Goal: Information Seeking & Learning: Compare options

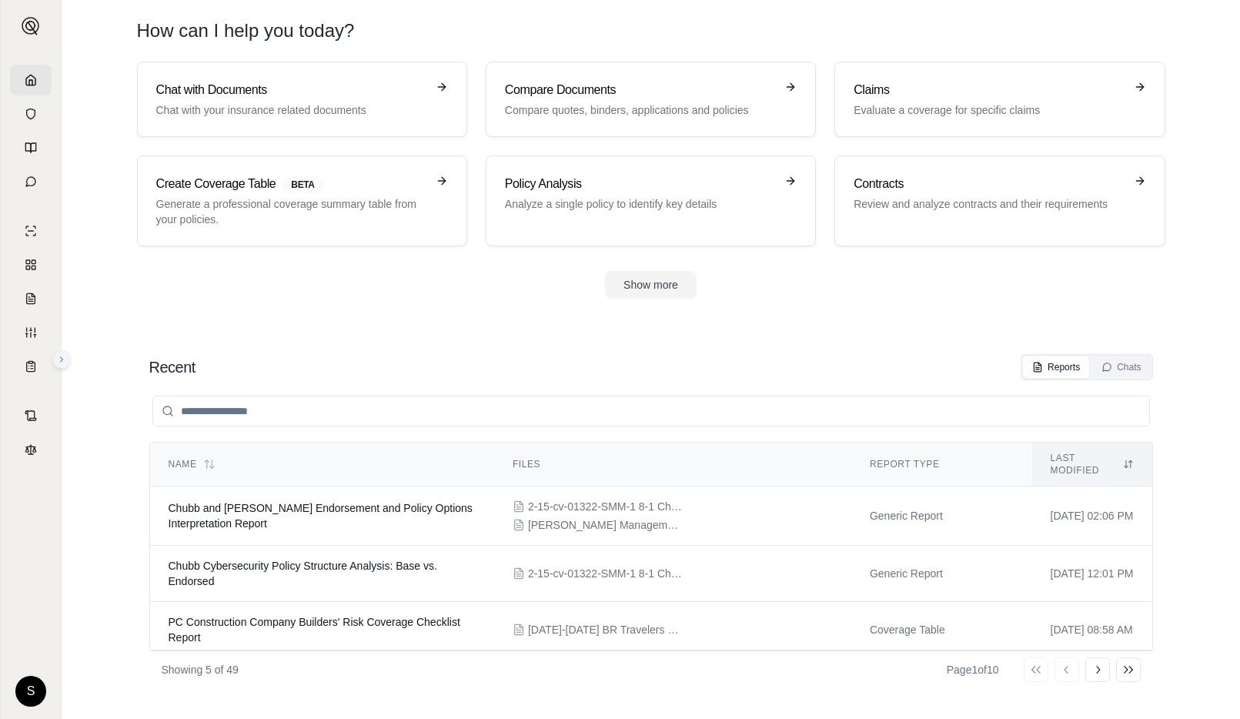
click at [61, 363] on icon at bounding box center [61, 359] width 9 height 9
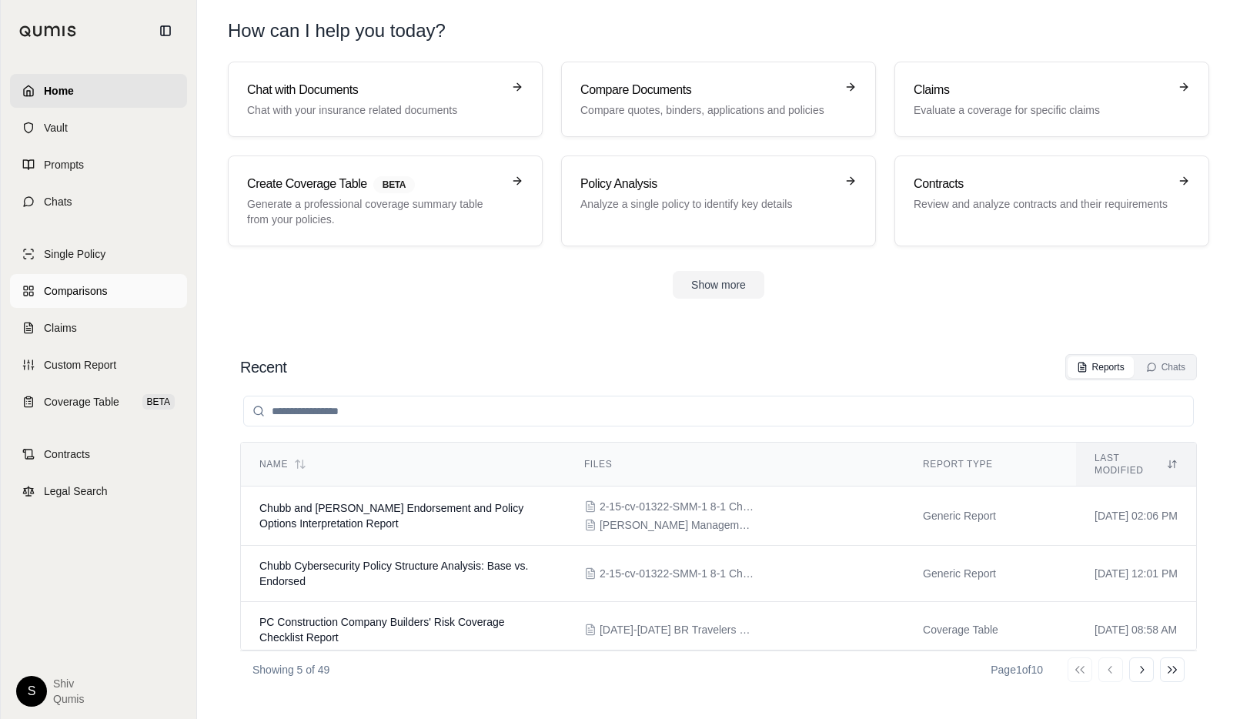
click at [97, 293] on span "Comparisons" at bounding box center [75, 290] width 63 height 15
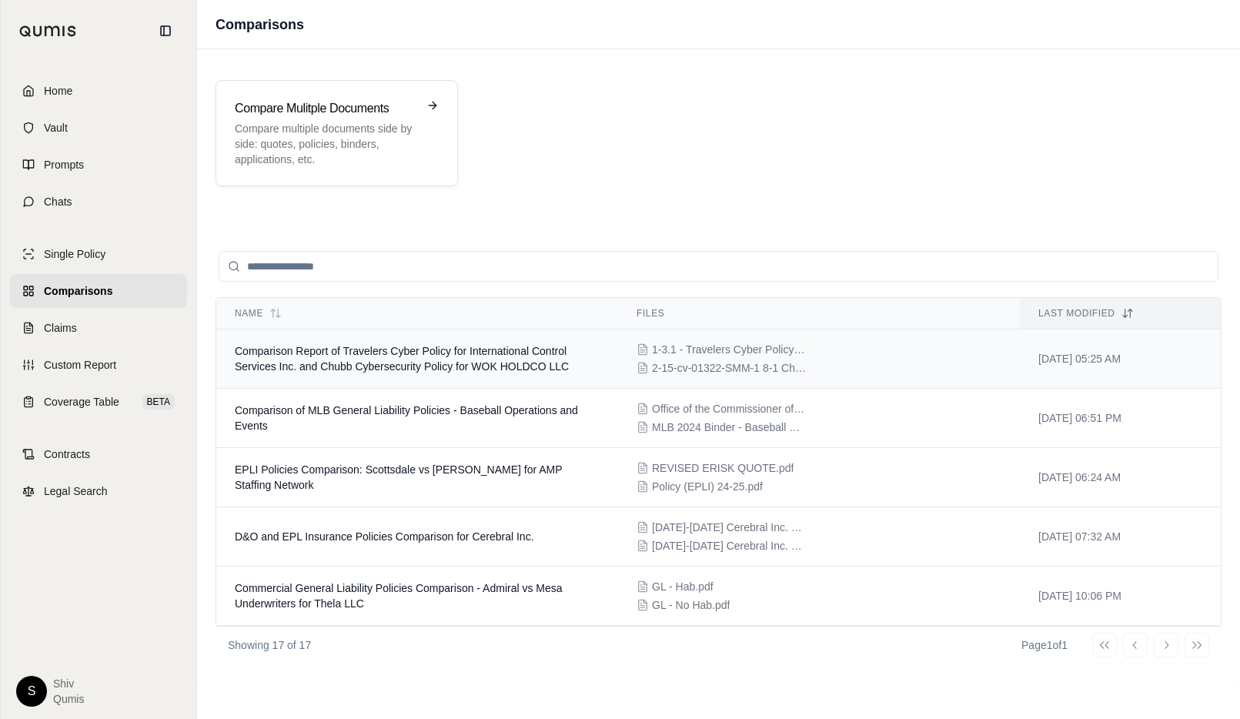
click at [344, 379] on td "Comparison Report of Travelers Cyber Policy for International Control Services …" at bounding box center [417, 359] width 402 height 59
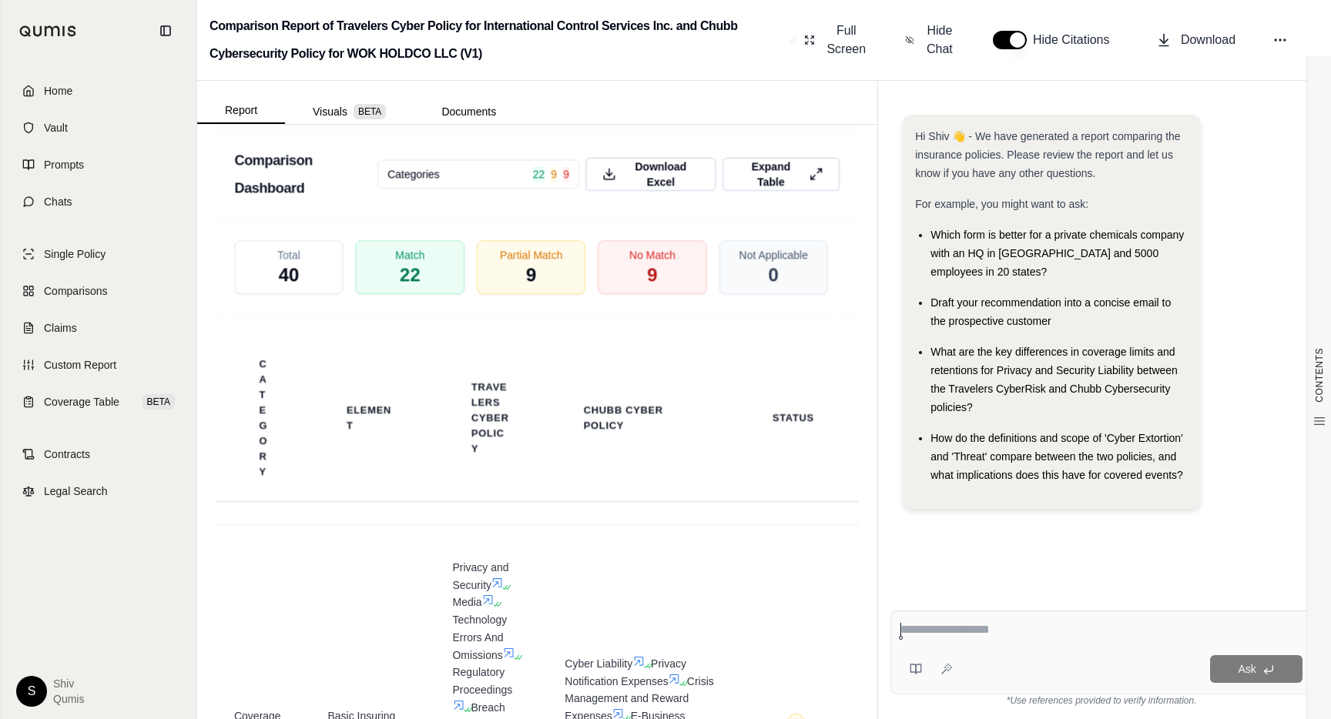
scroll to position [3427, 0]
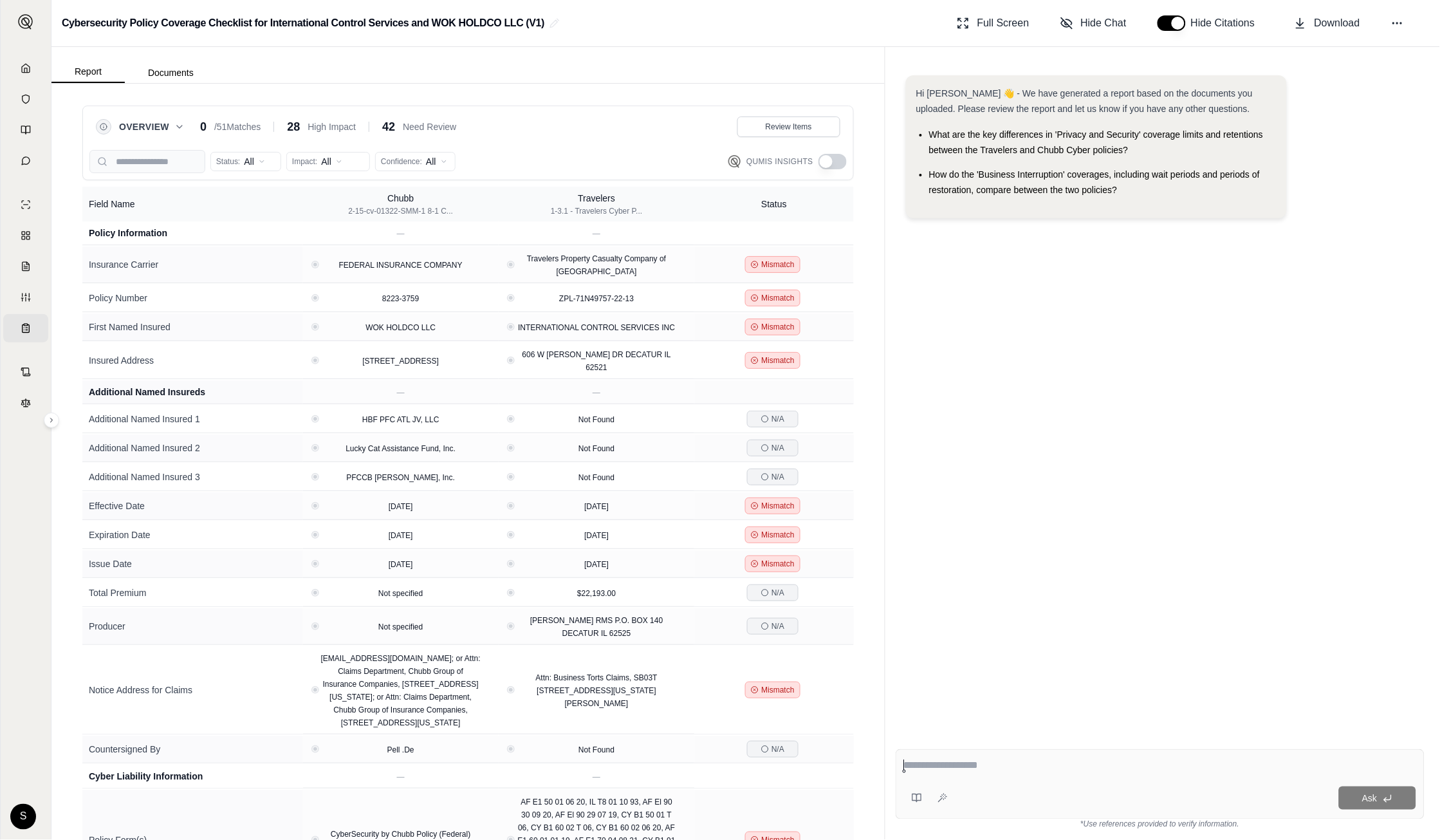
click at [820, 163] on button "button" at bounding box center [832, 161] width 28 height 15
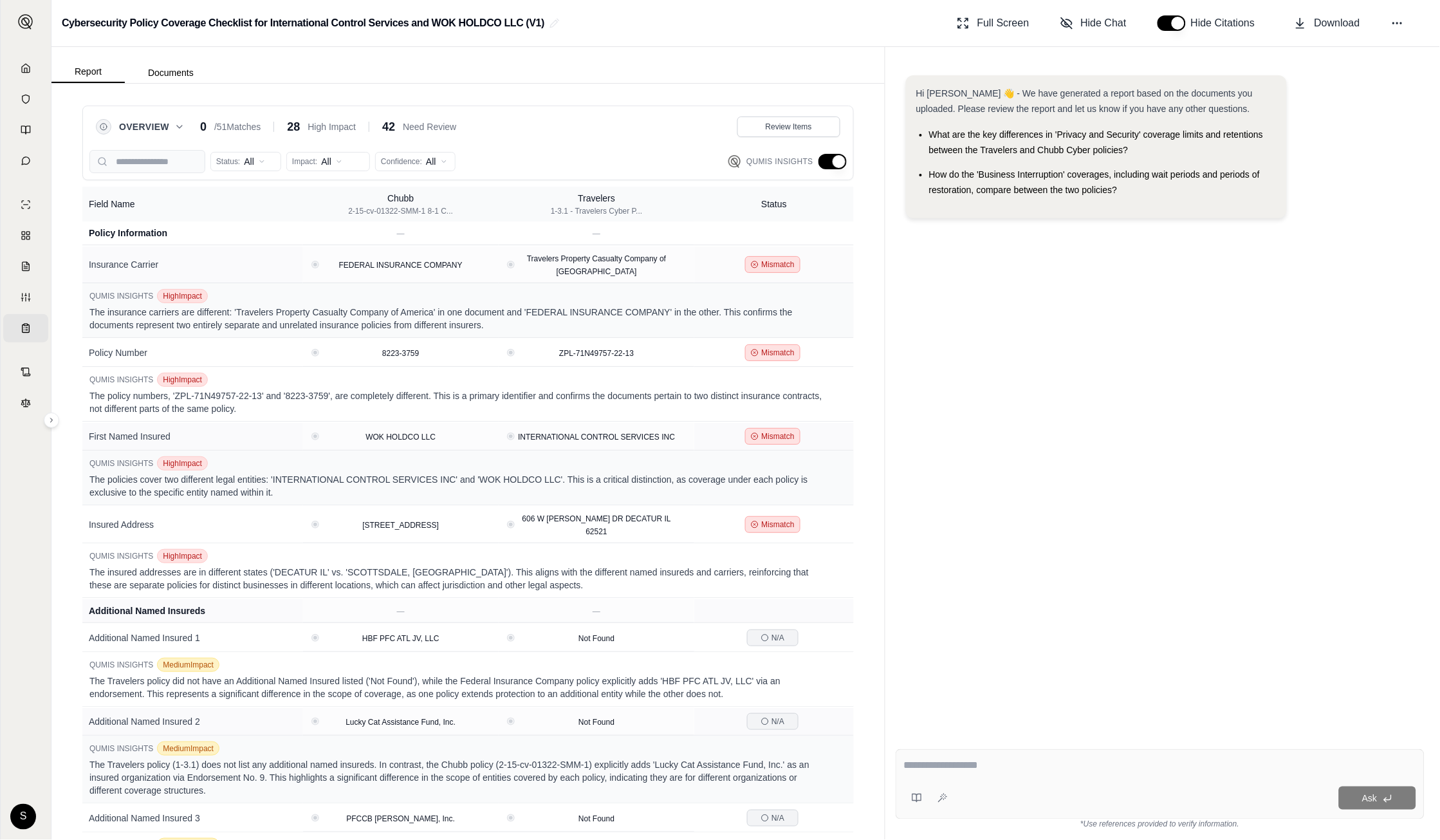
click at [829, 168] on button "button" at bounding box center [832, 161] width 28 height 15
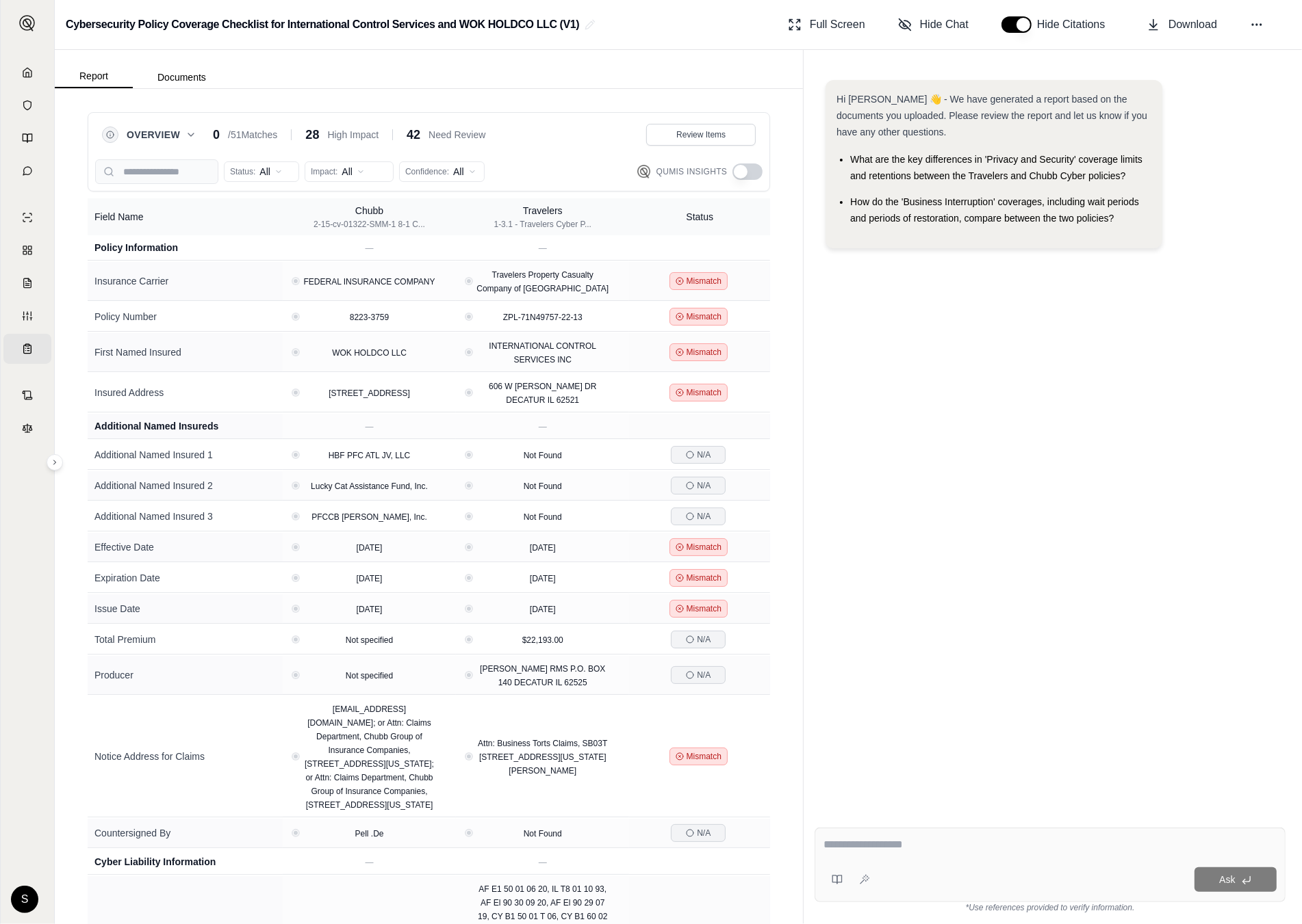
click at [186, 130] on icon at bounding box center [191, 135] width 11 height 11
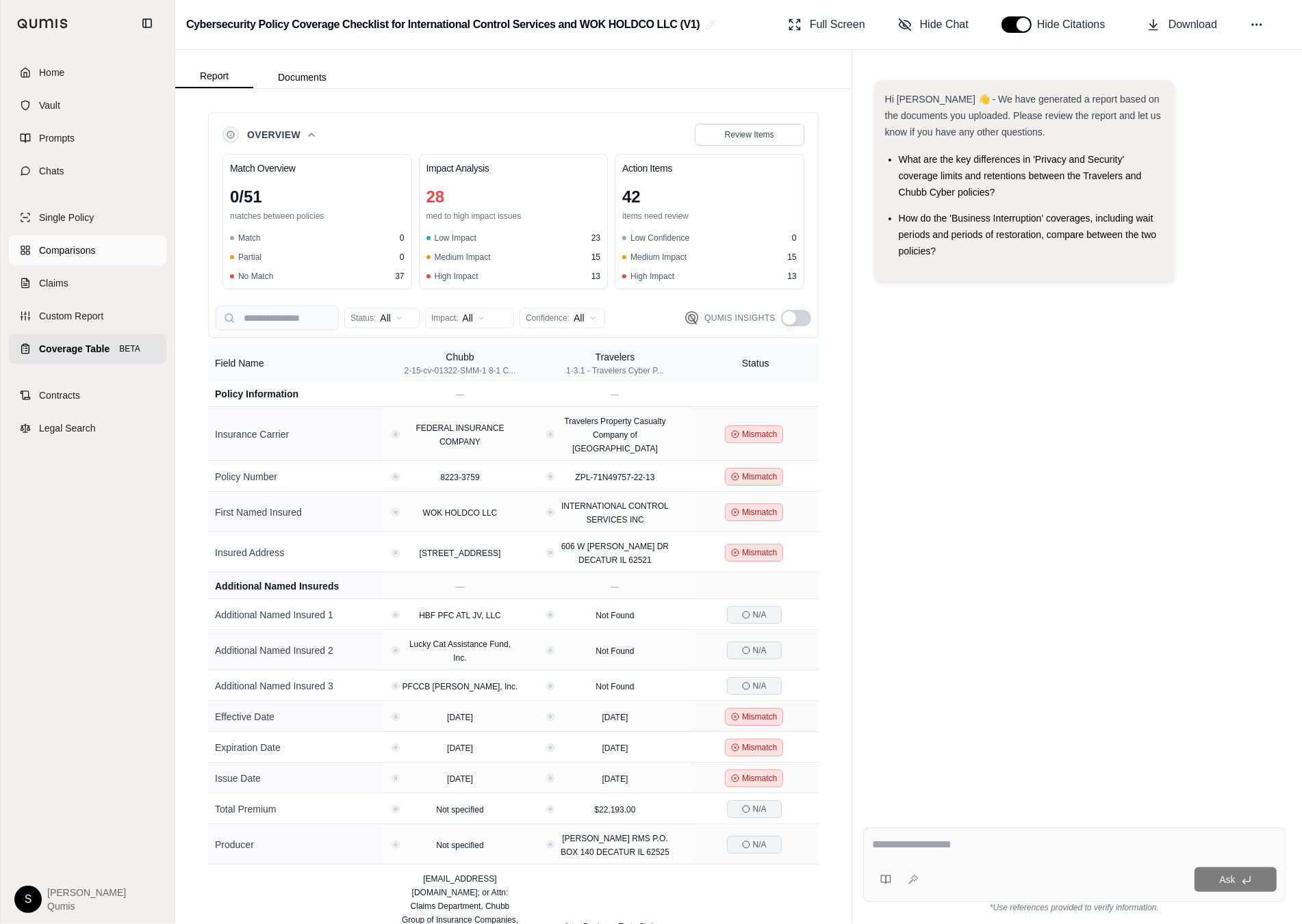
click at [30, 248] on icon at bounding box center [25, 251] width 11 height 11
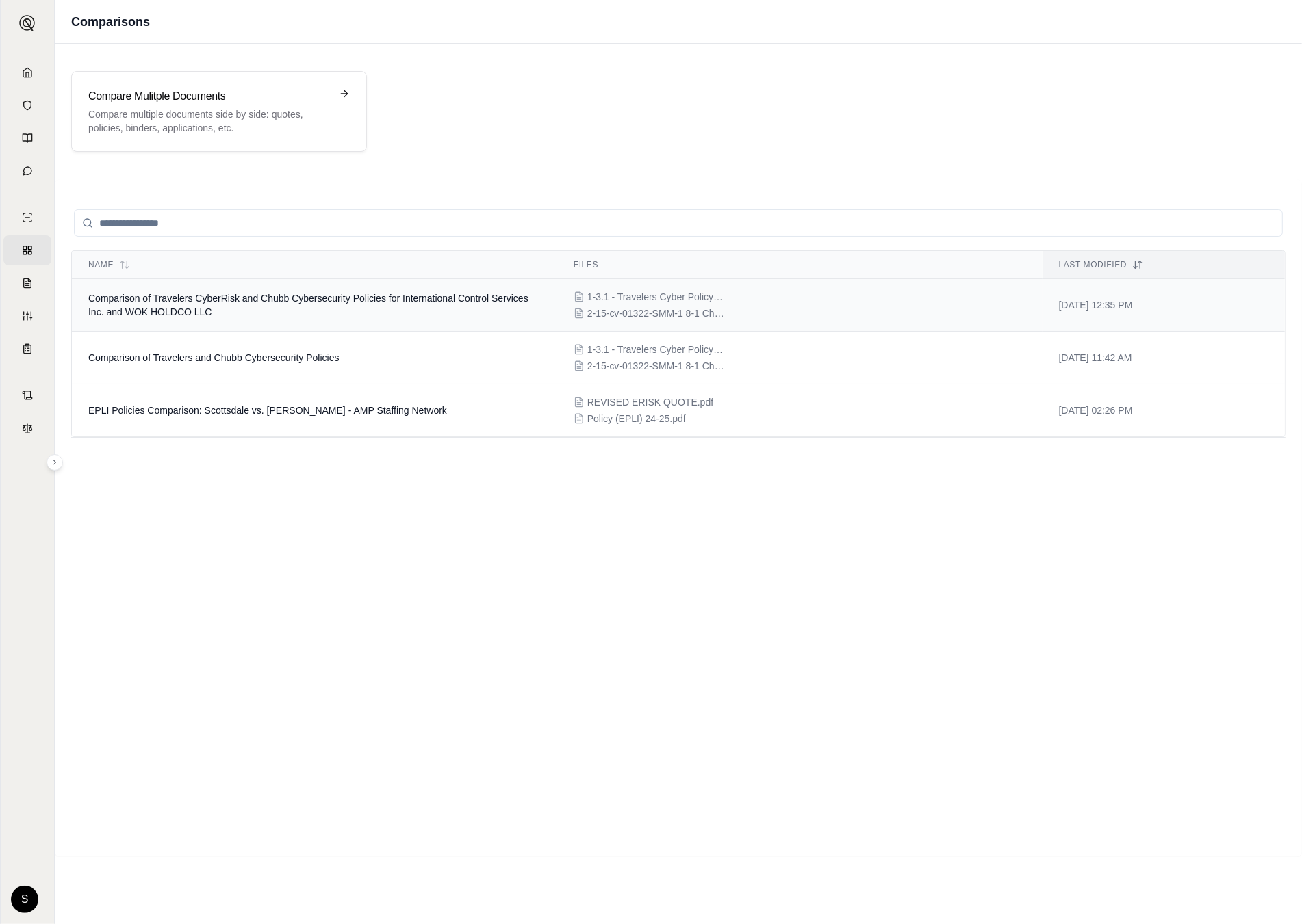
click at [240, 300] on span "Comparison of Travelers CyberRisk and Chubb Cybersecurity Policies for Internat…" at bounding box center [308, 306] width 440 height 25
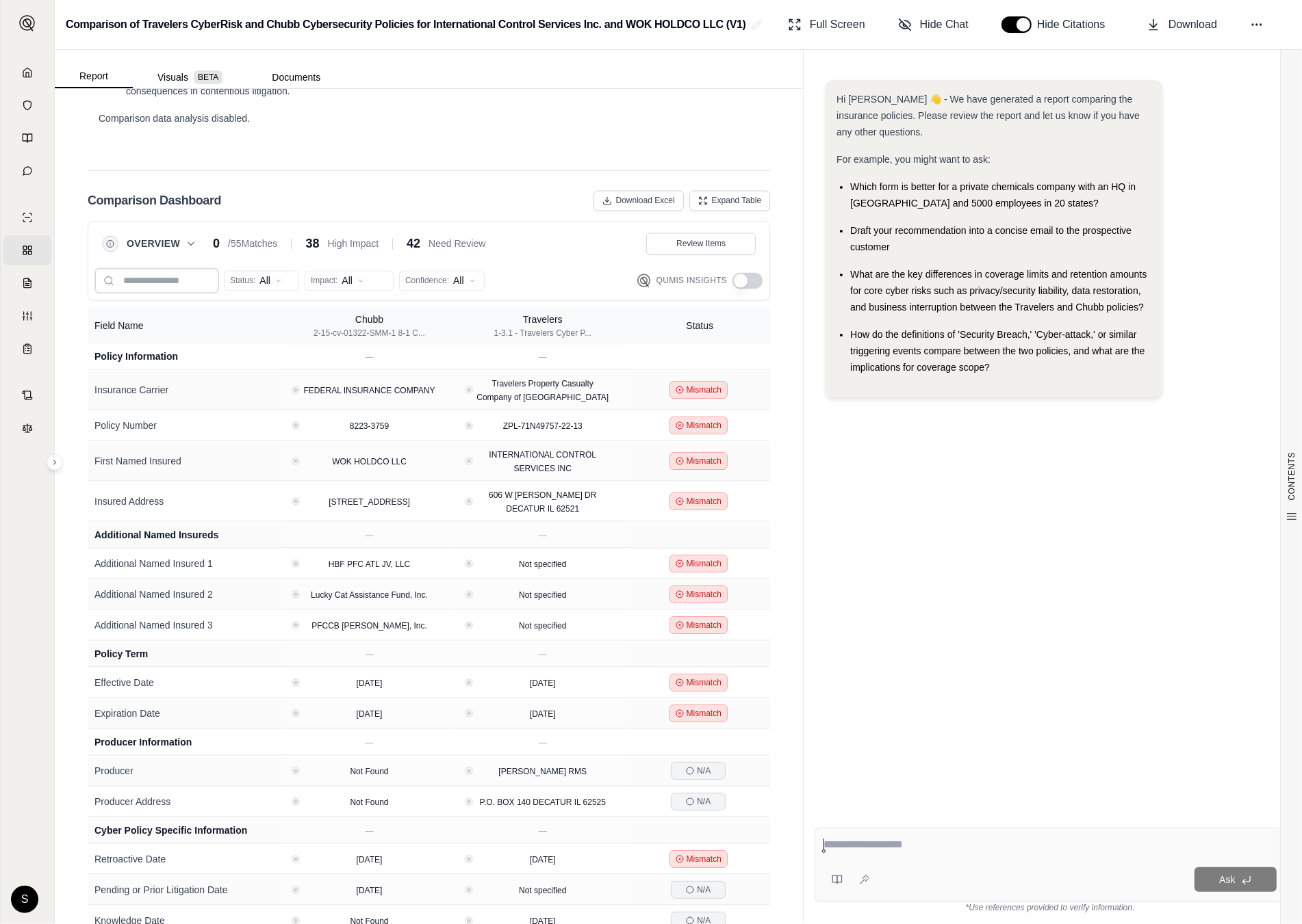
click at [172, 269] on input "search" at bounding box center [156, 282] width 124 height 25
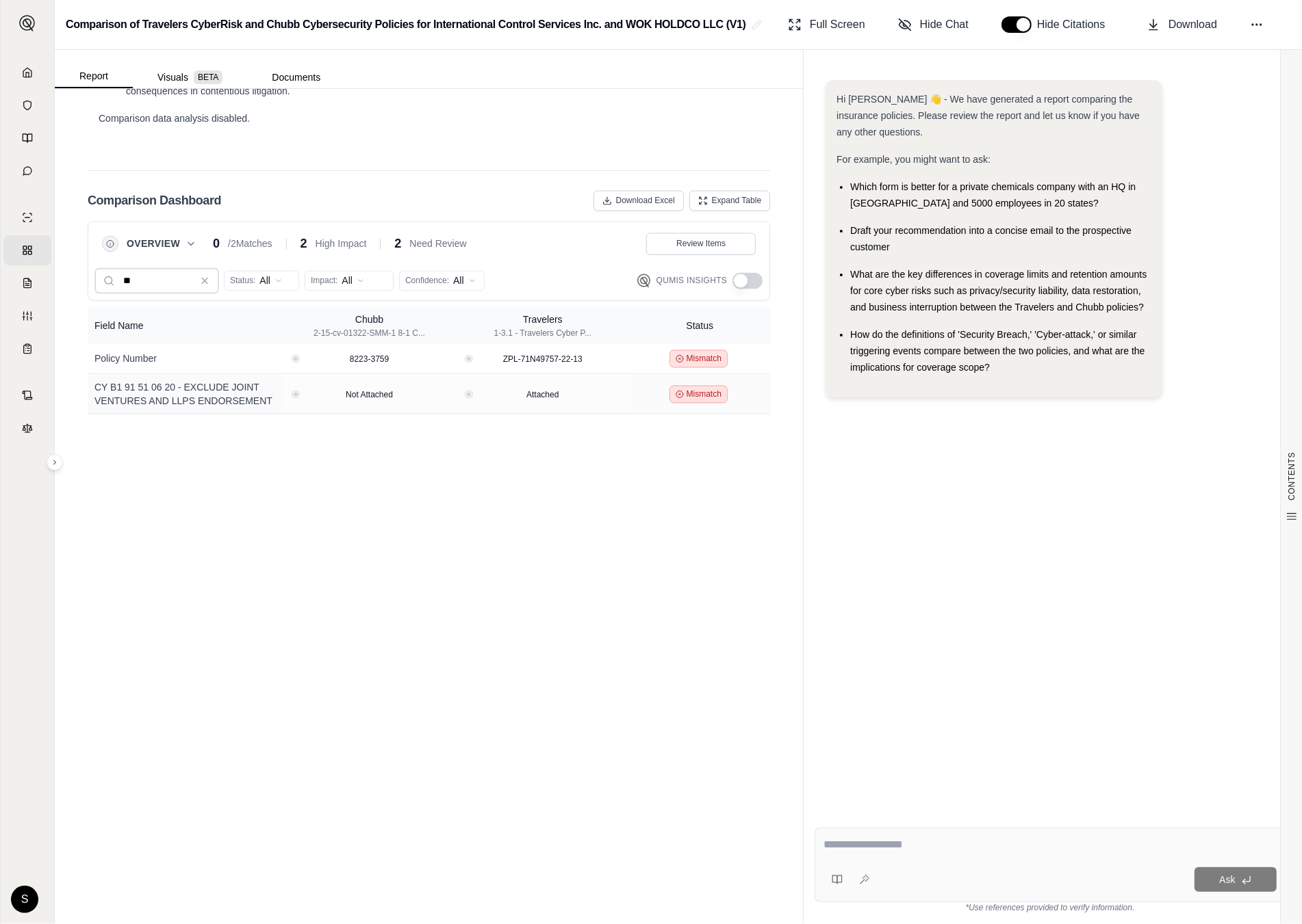
type input "*"
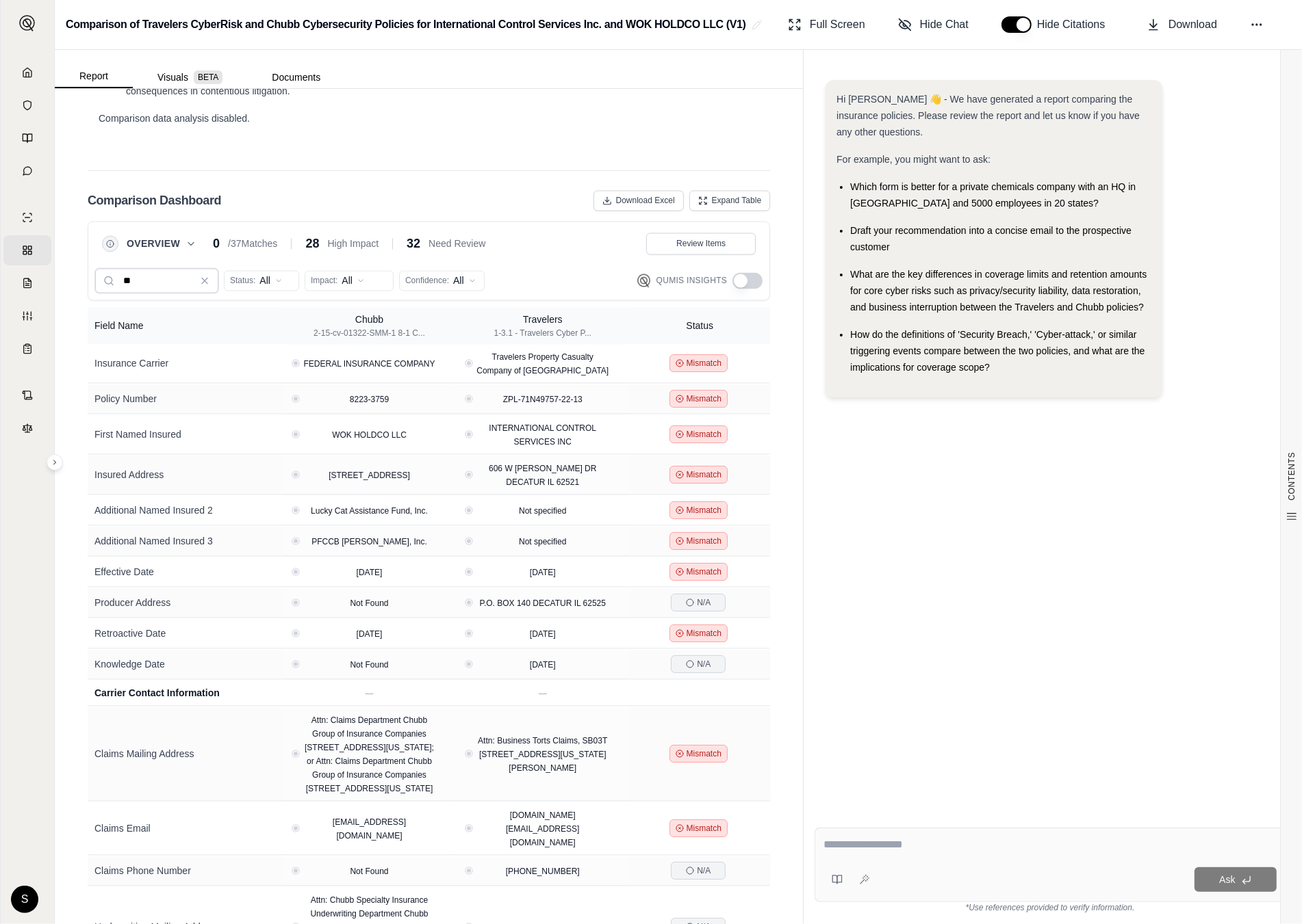
type input "*"
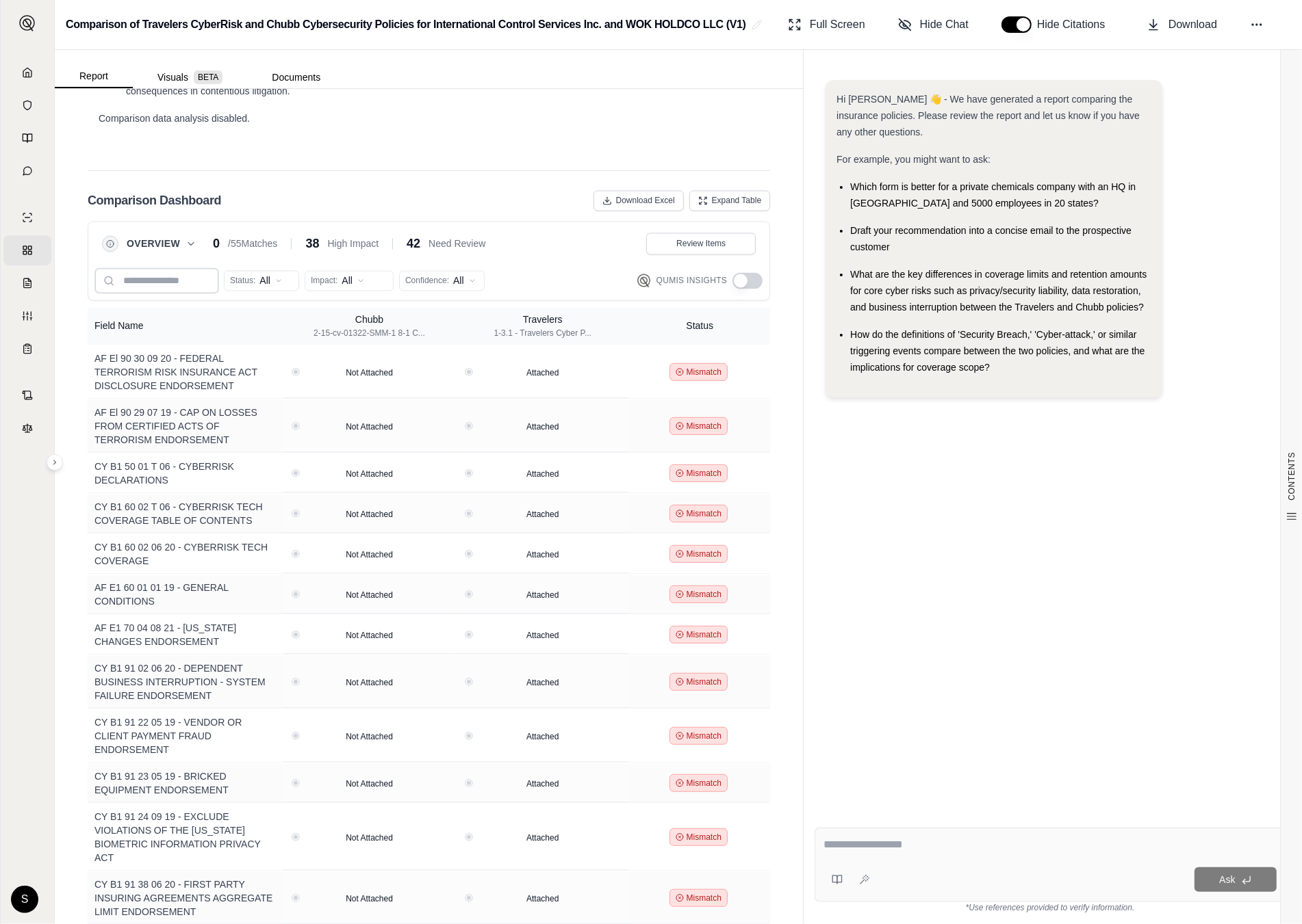
scroll to position [1637, 0]
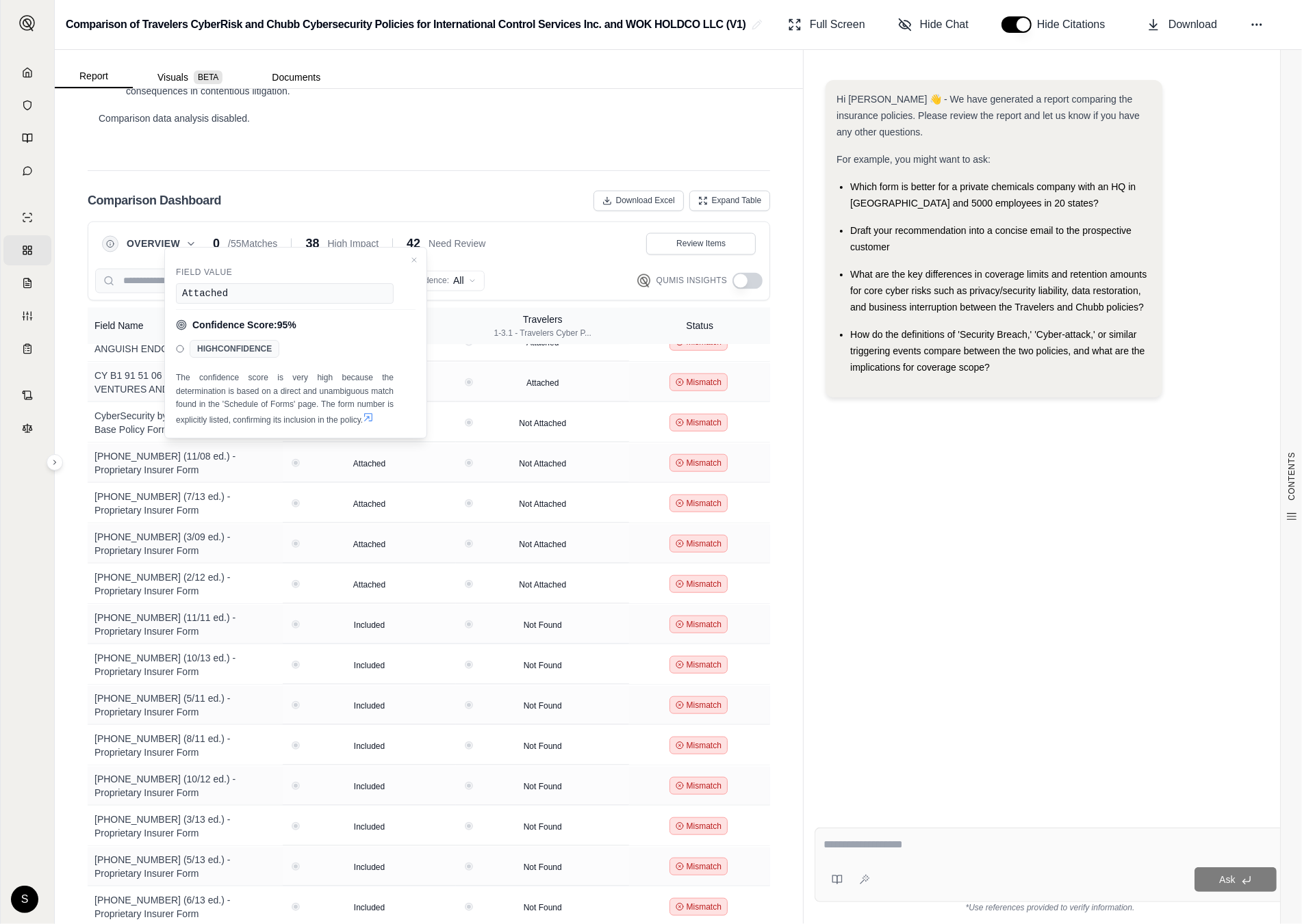
click at [371, 418] on icon at bounding box center [368, 418] width 11 height 11
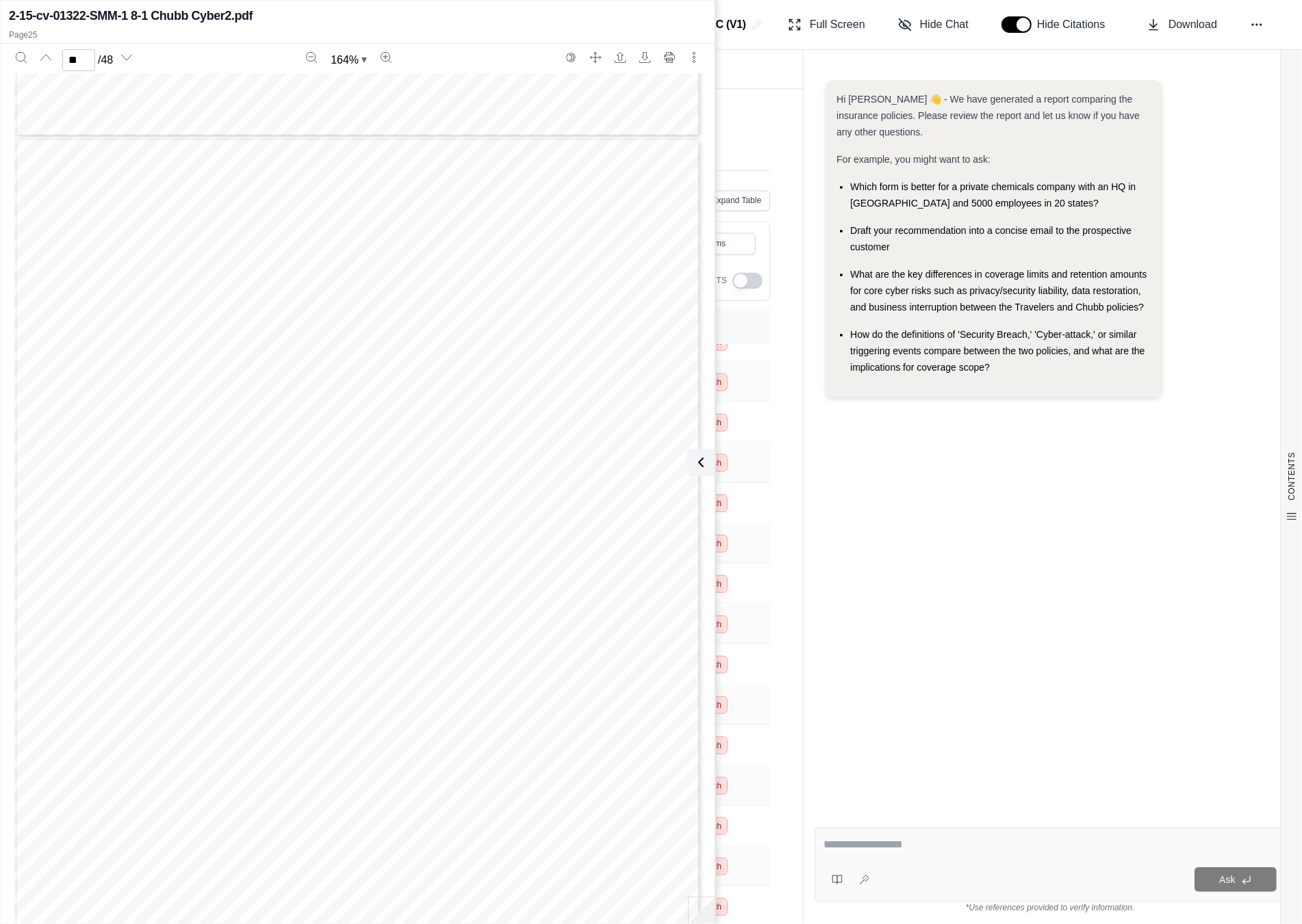
scroll to position [22237, 0]
type input "**"
click at [704, 458] on icon at bounding box center [698, 462] width 16 height 16
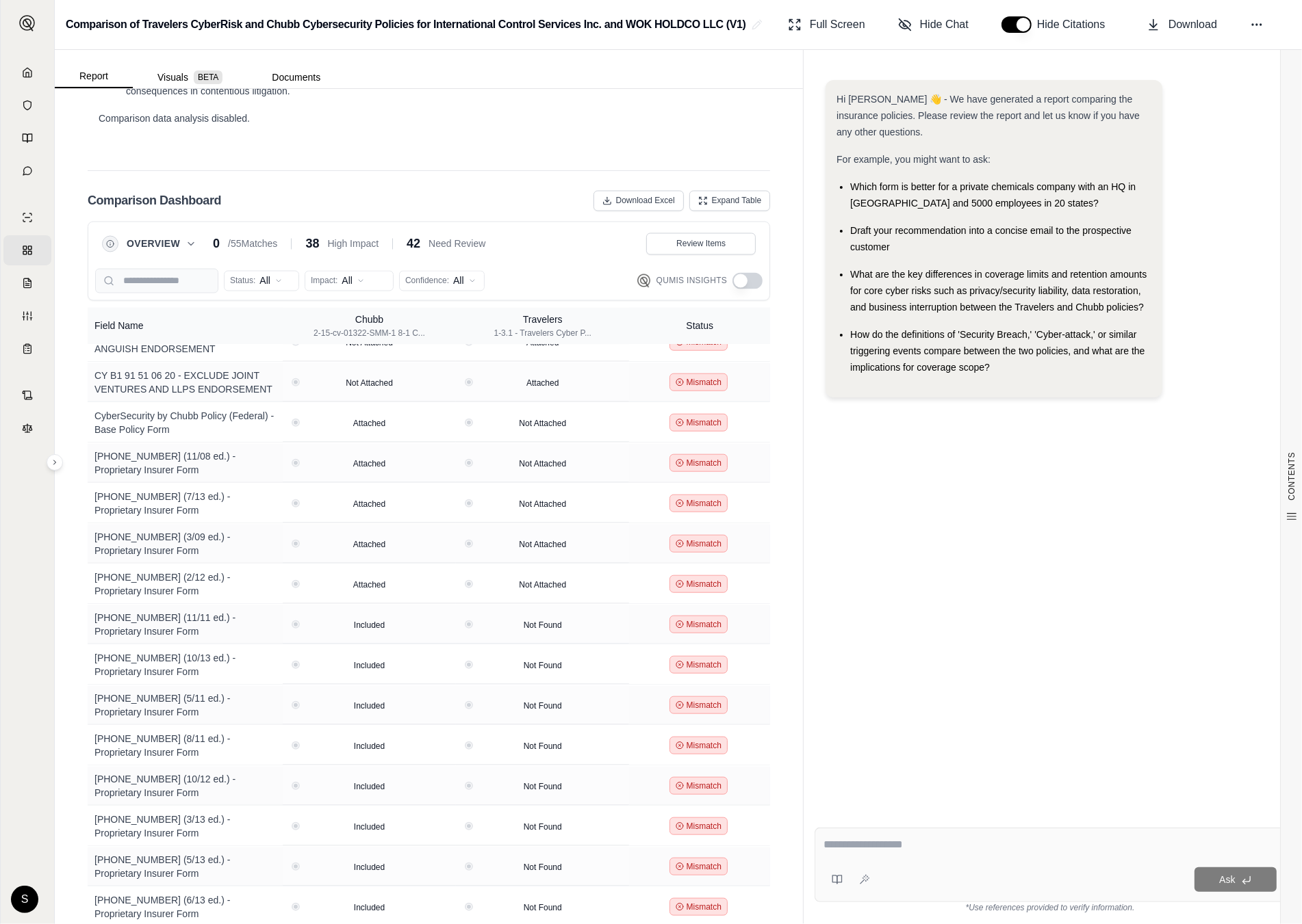
click at [751, 273] on button "button" at bounding box center [747, 281] width 30 height 16
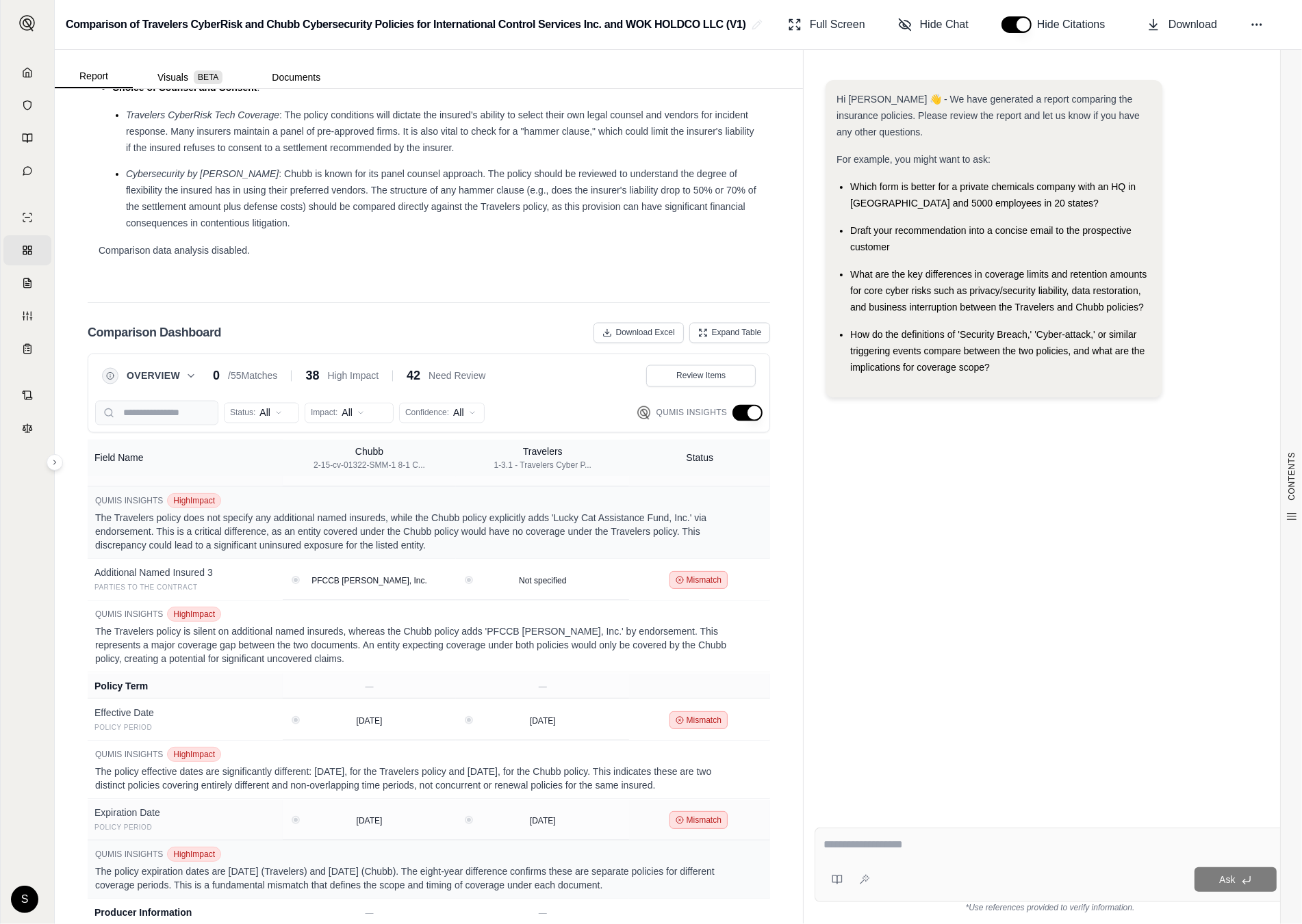
scroll to position [0, 0]
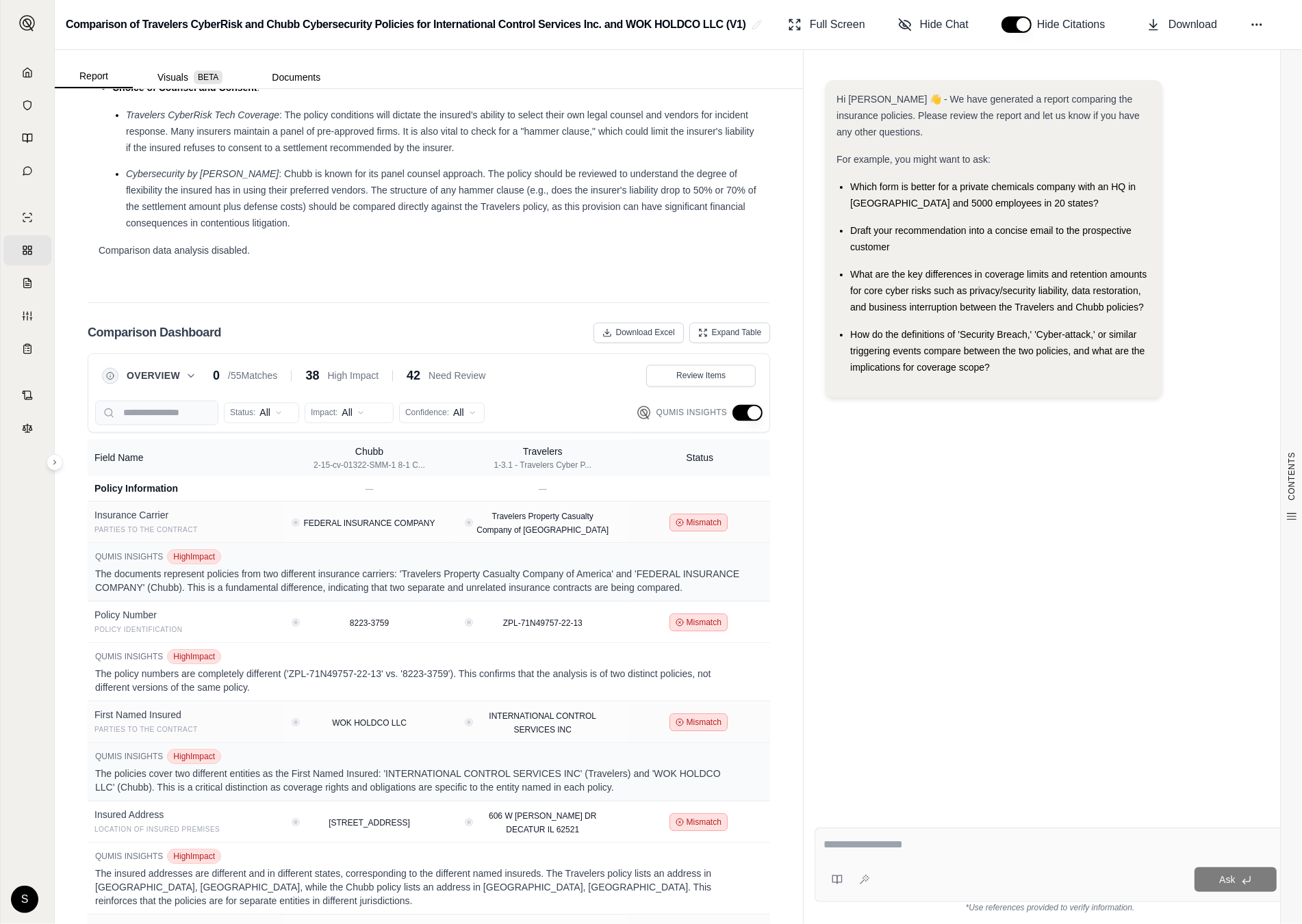
click at [753, 405] on button "button" at bounding box center [747, 413] width 30 height 16
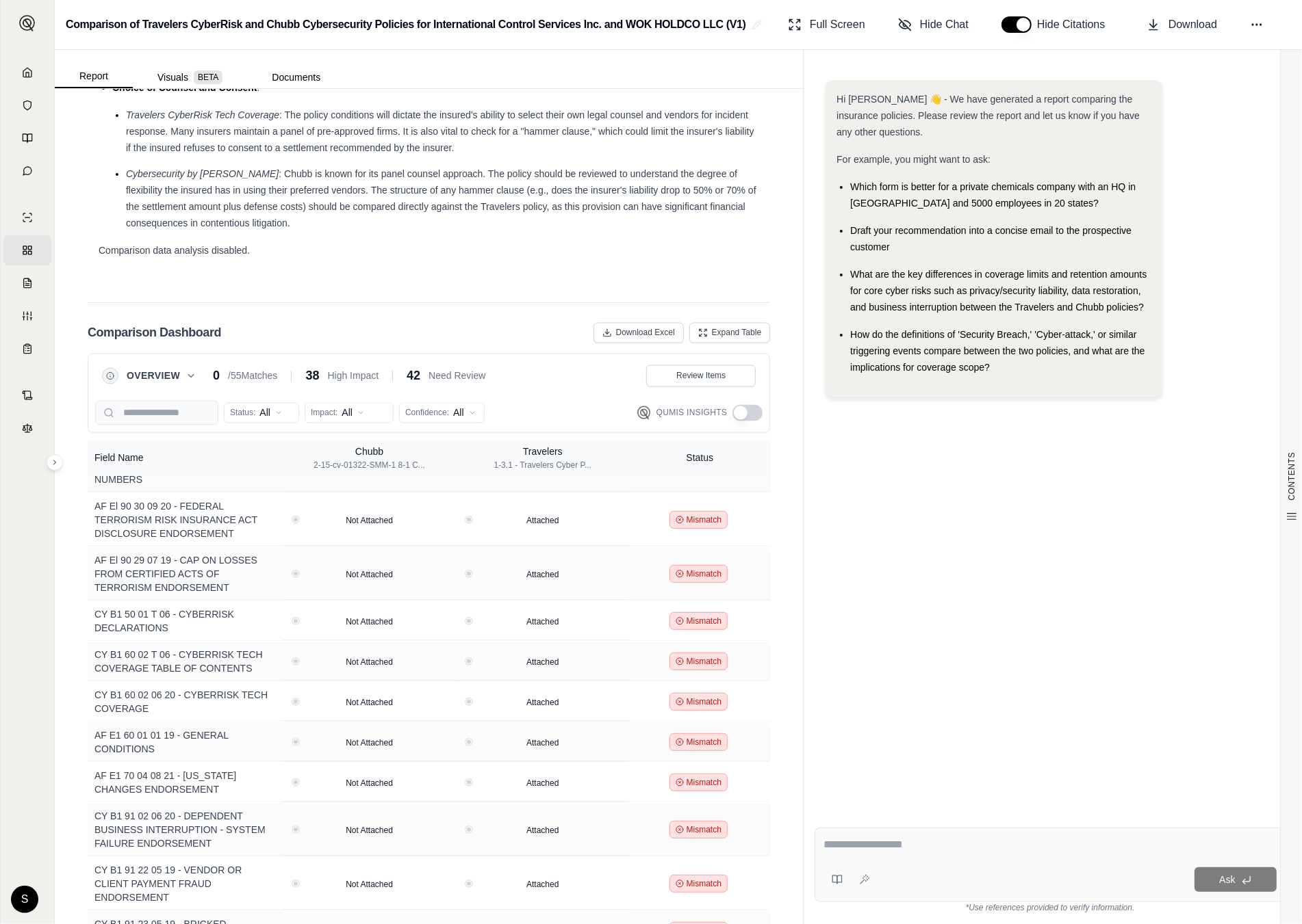
scroll to position [1009, 0]
click at [609, 569] on icon at bounding box center [611, 571] width 5 height 5
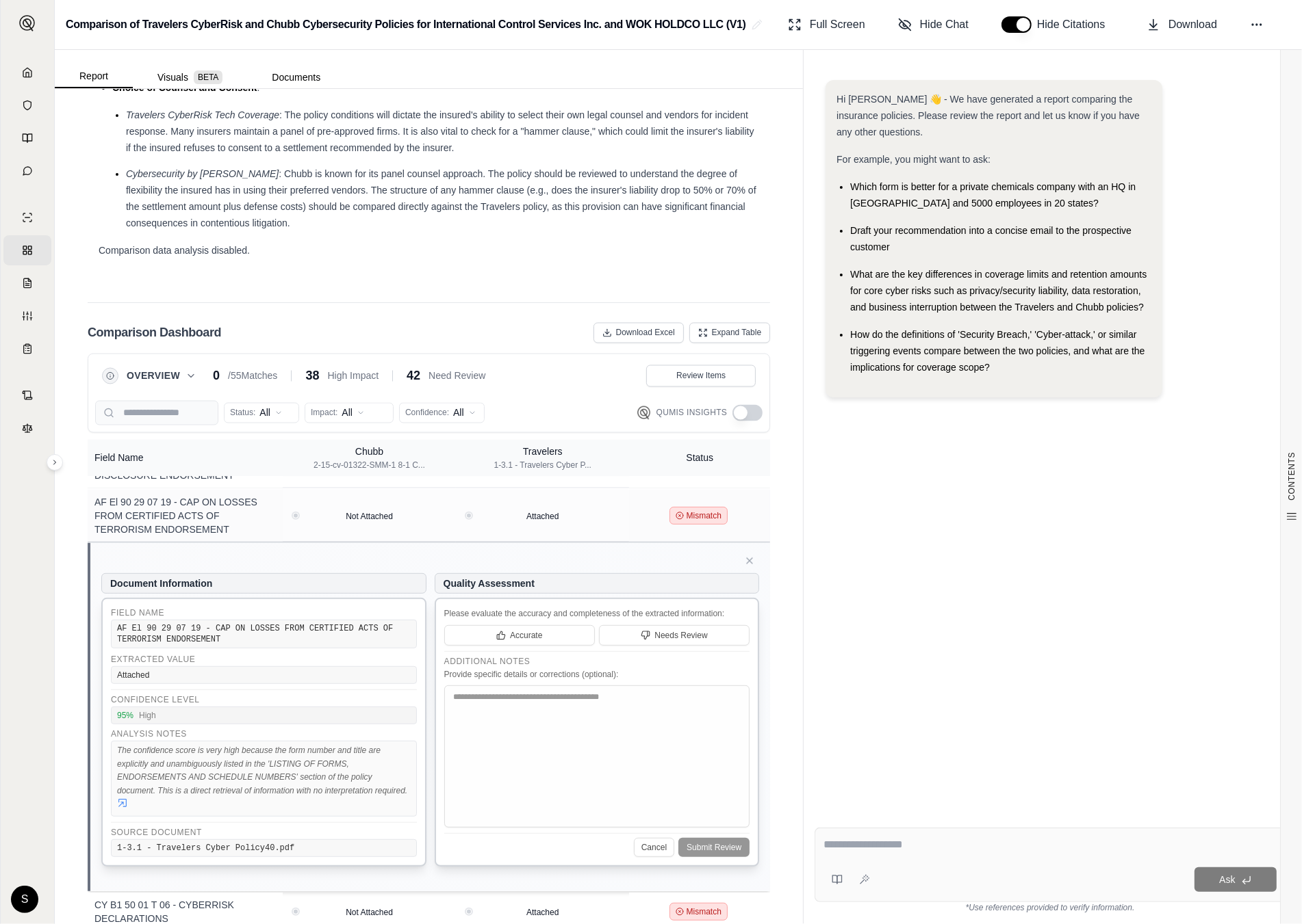
scroll to position [1063, 0]
click at [751, 556] on icon at bounding box center [749, 562] width 11 height 11
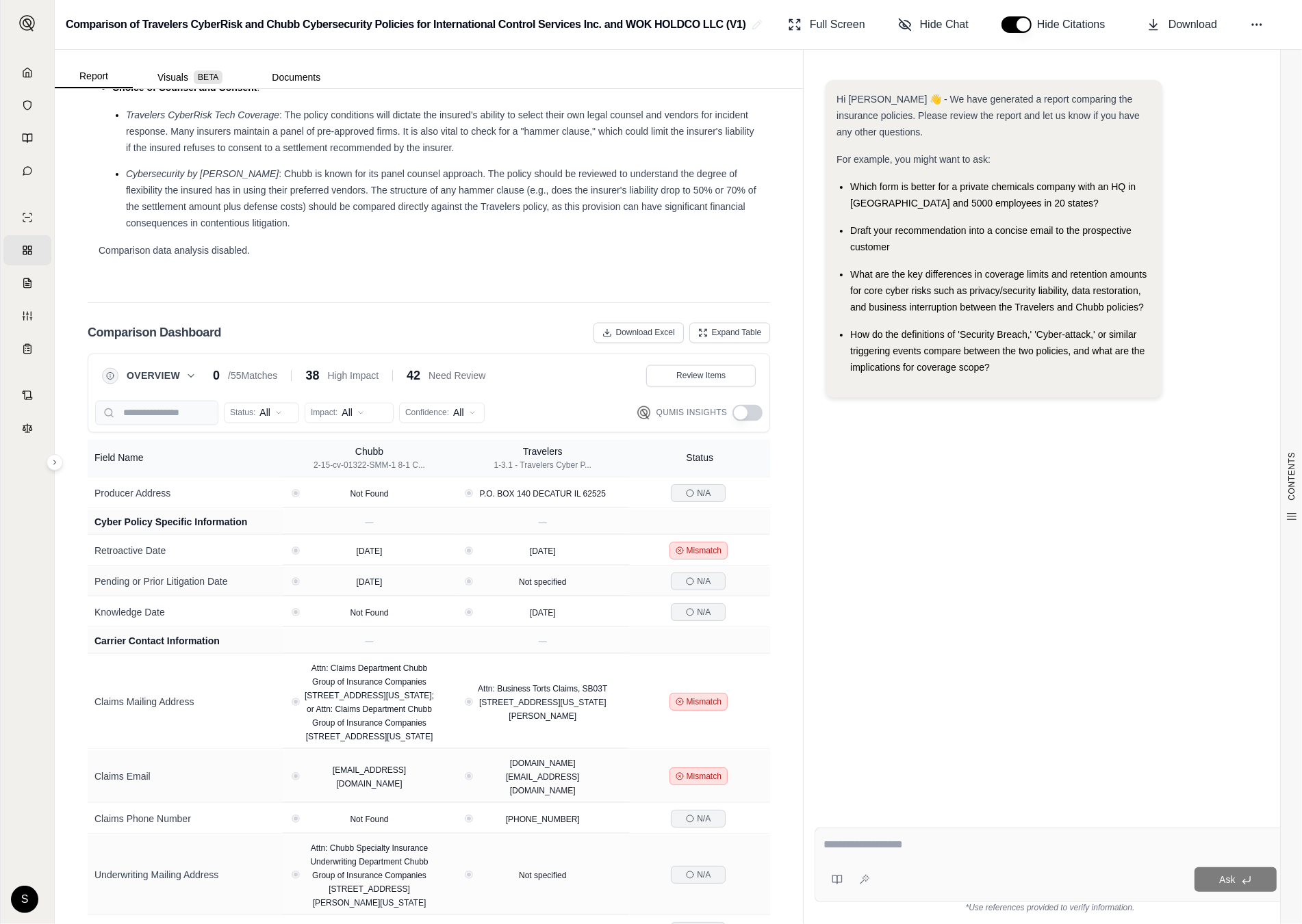
scroll to position [0, 0]
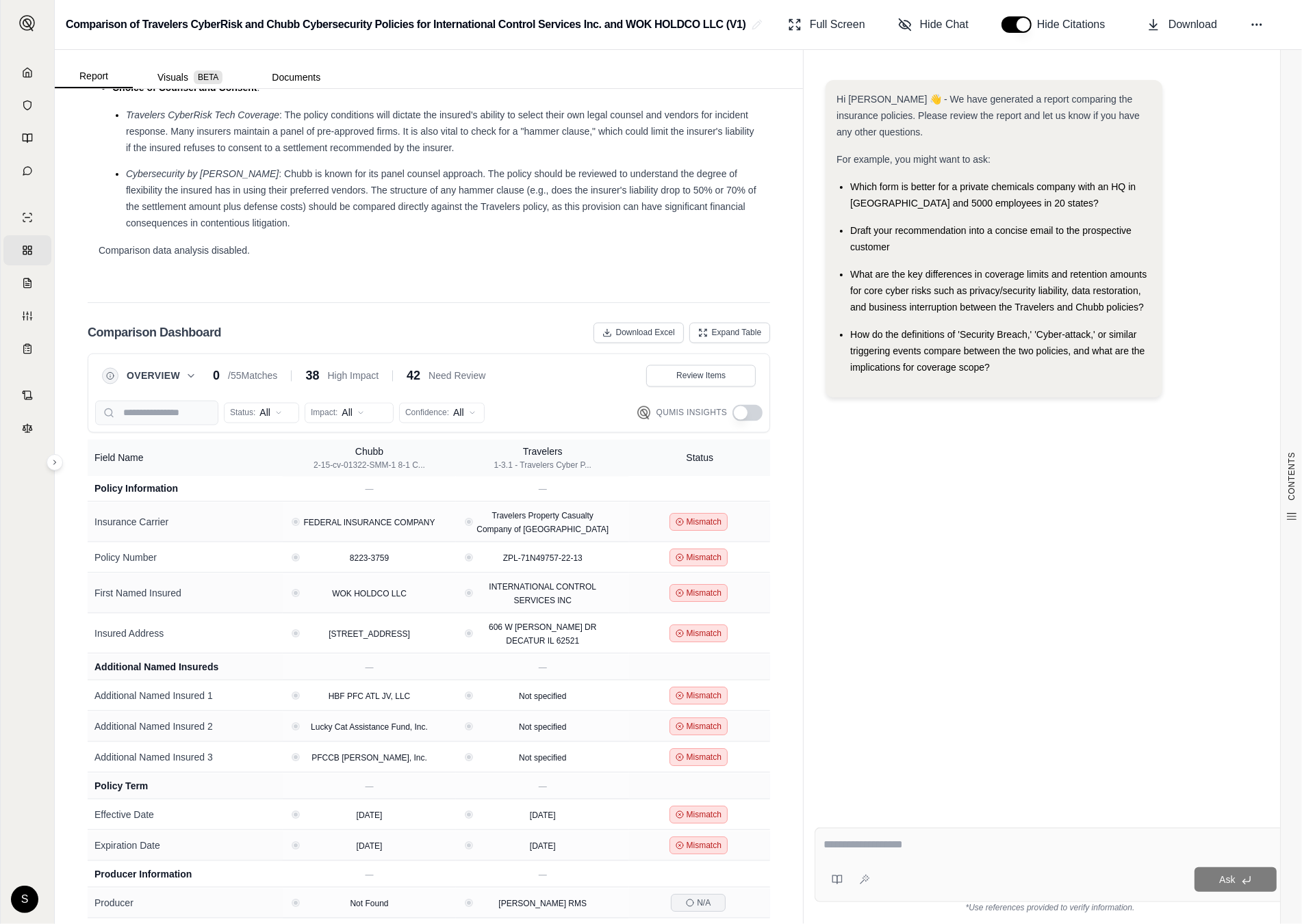
click at [190, 370] on icon at bounding box center [191, 376] width 11 height 11
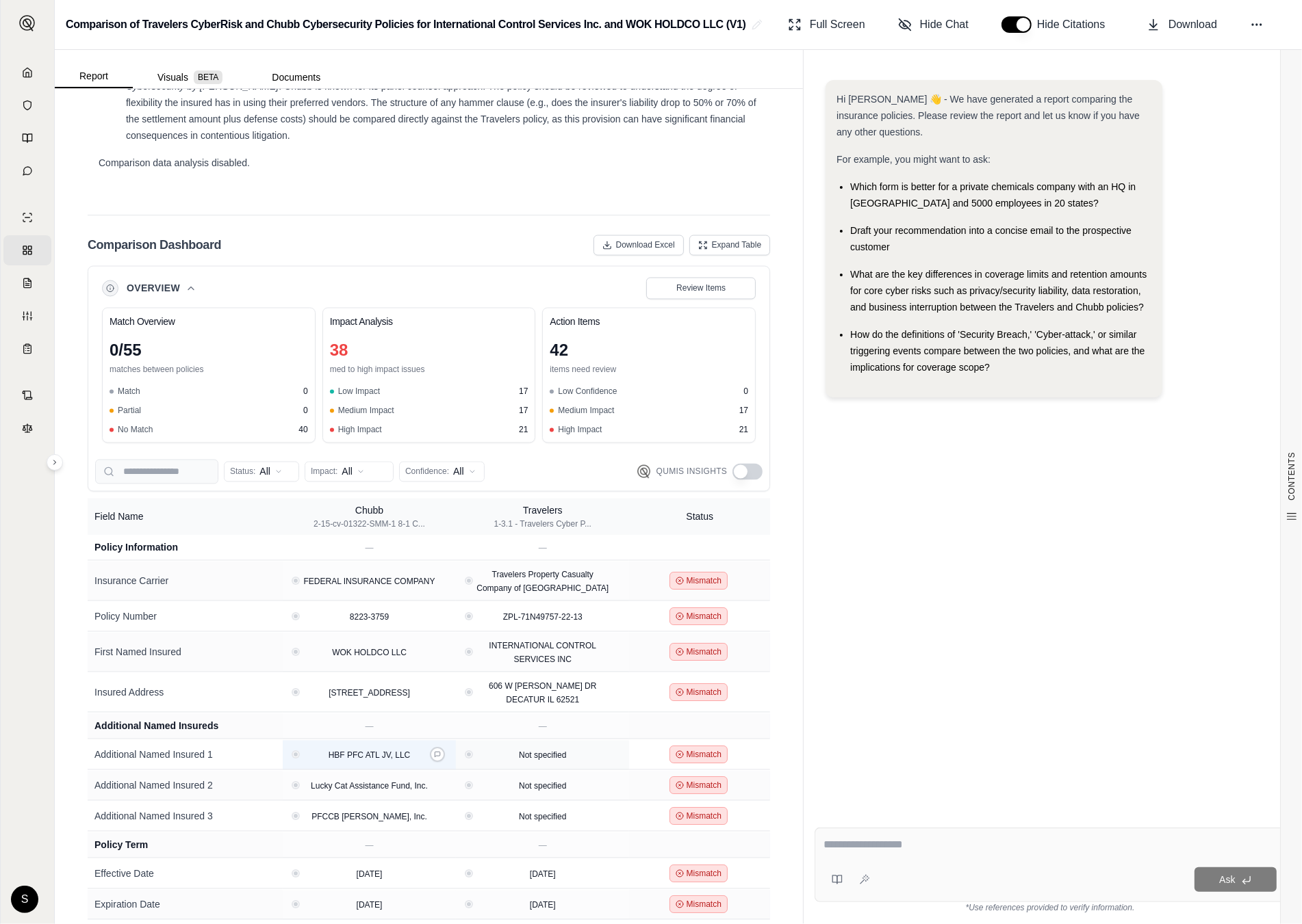
scroll to position [2887, 0]
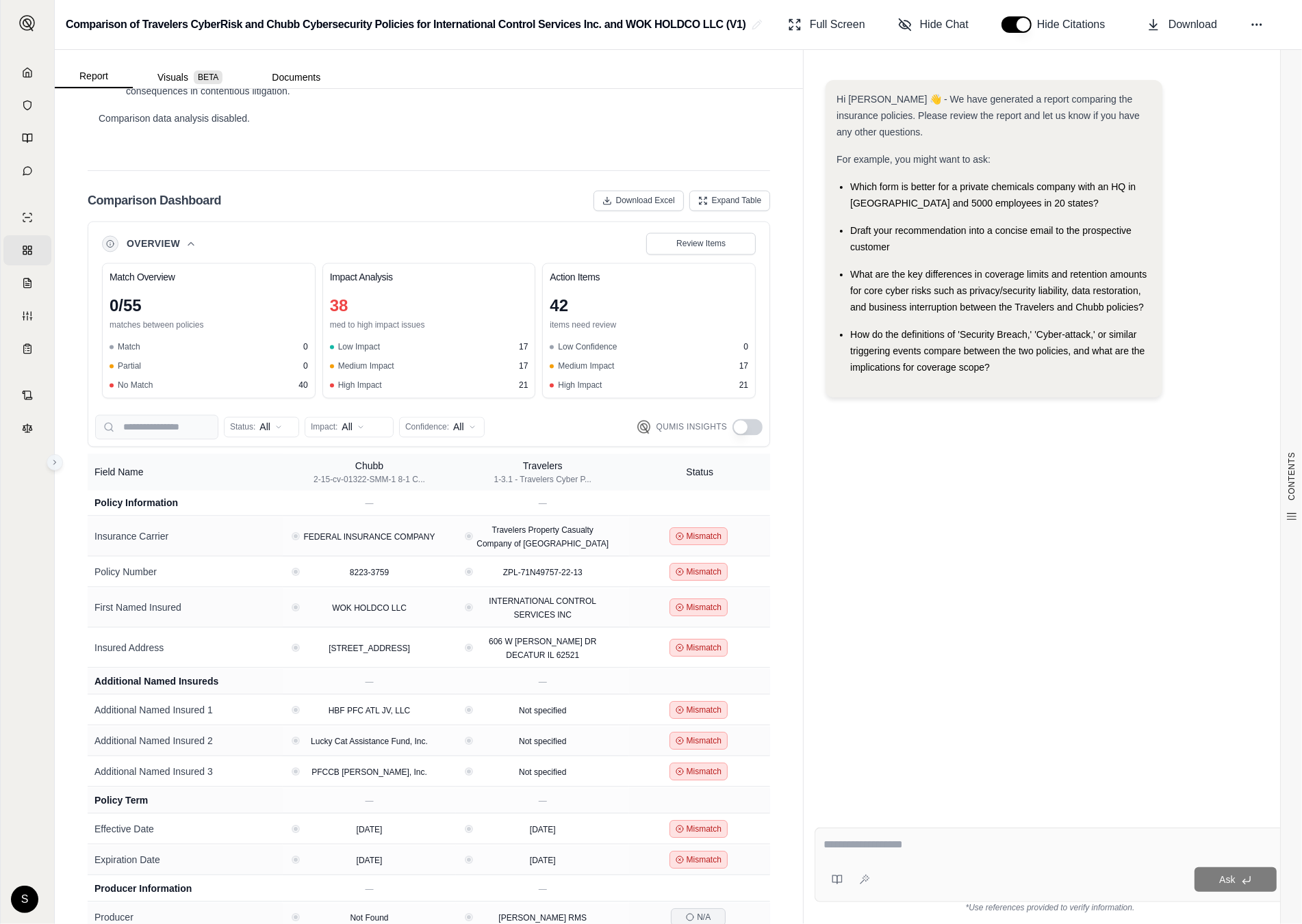
click at [52, 466] on icon at bounding box center [54, 462] width 8 height 8
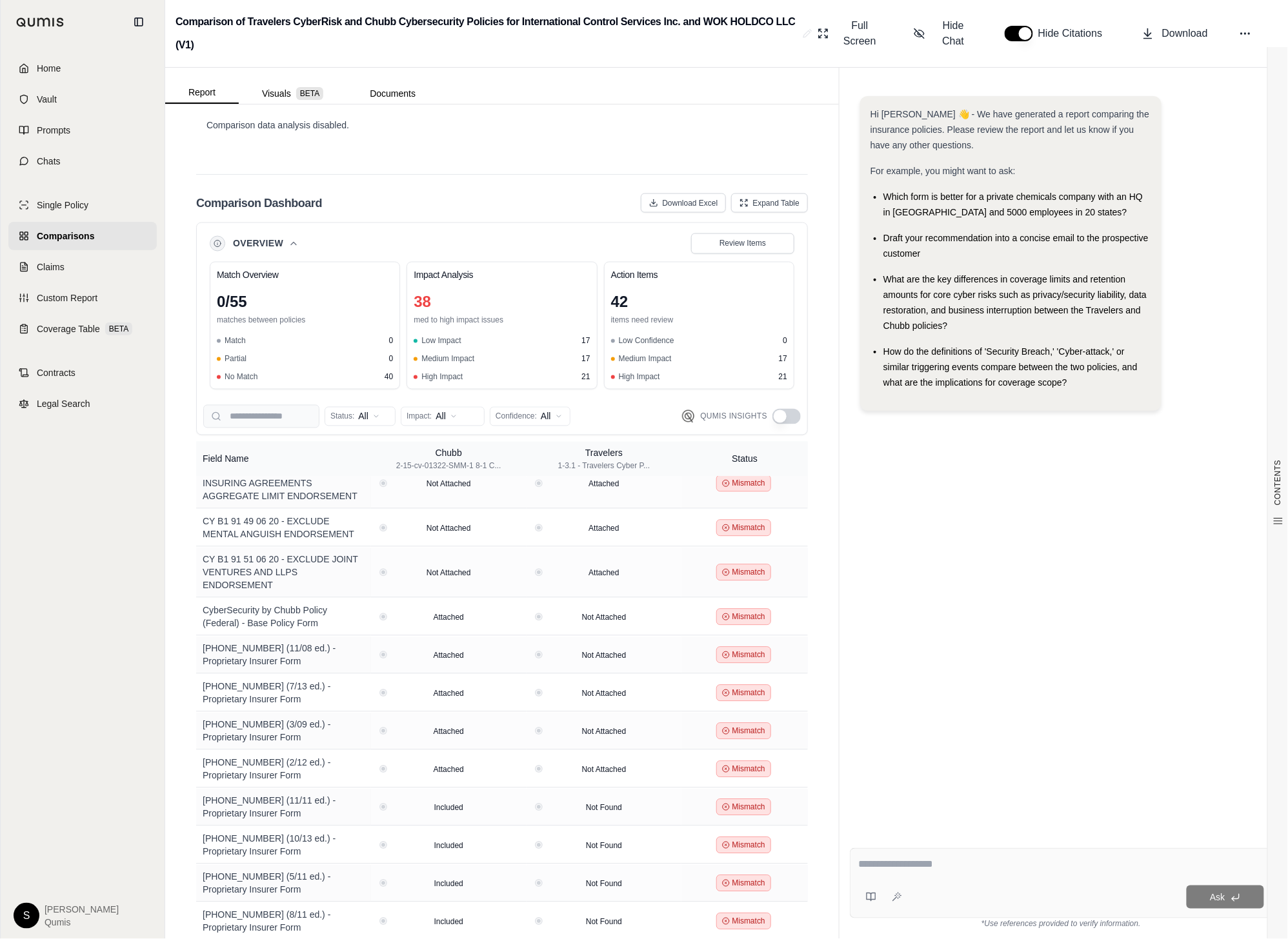
scroll to position [1639, 0]
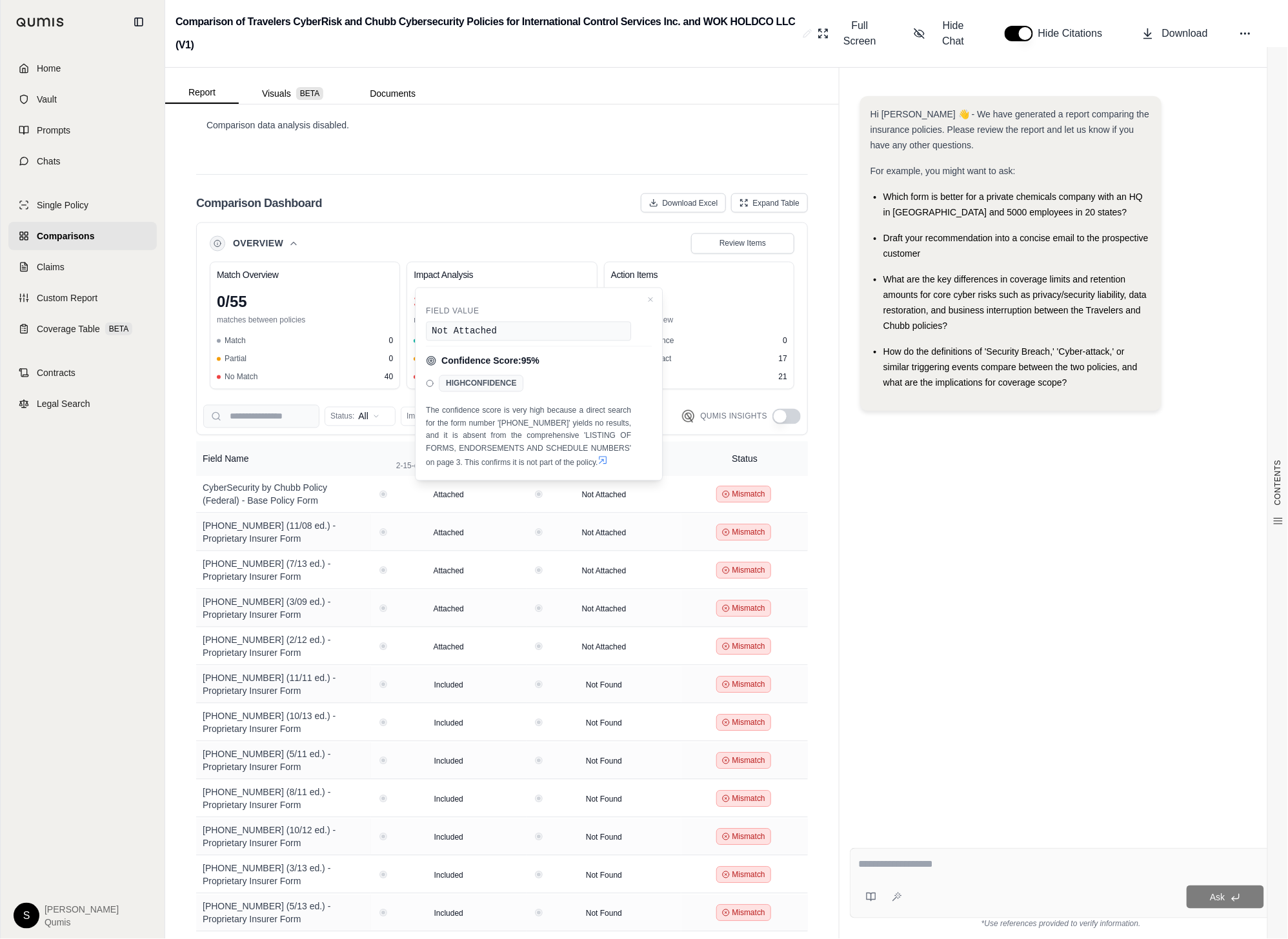
click at [598, 457] on icon at bounding box center [603, 461] width 10 height 10
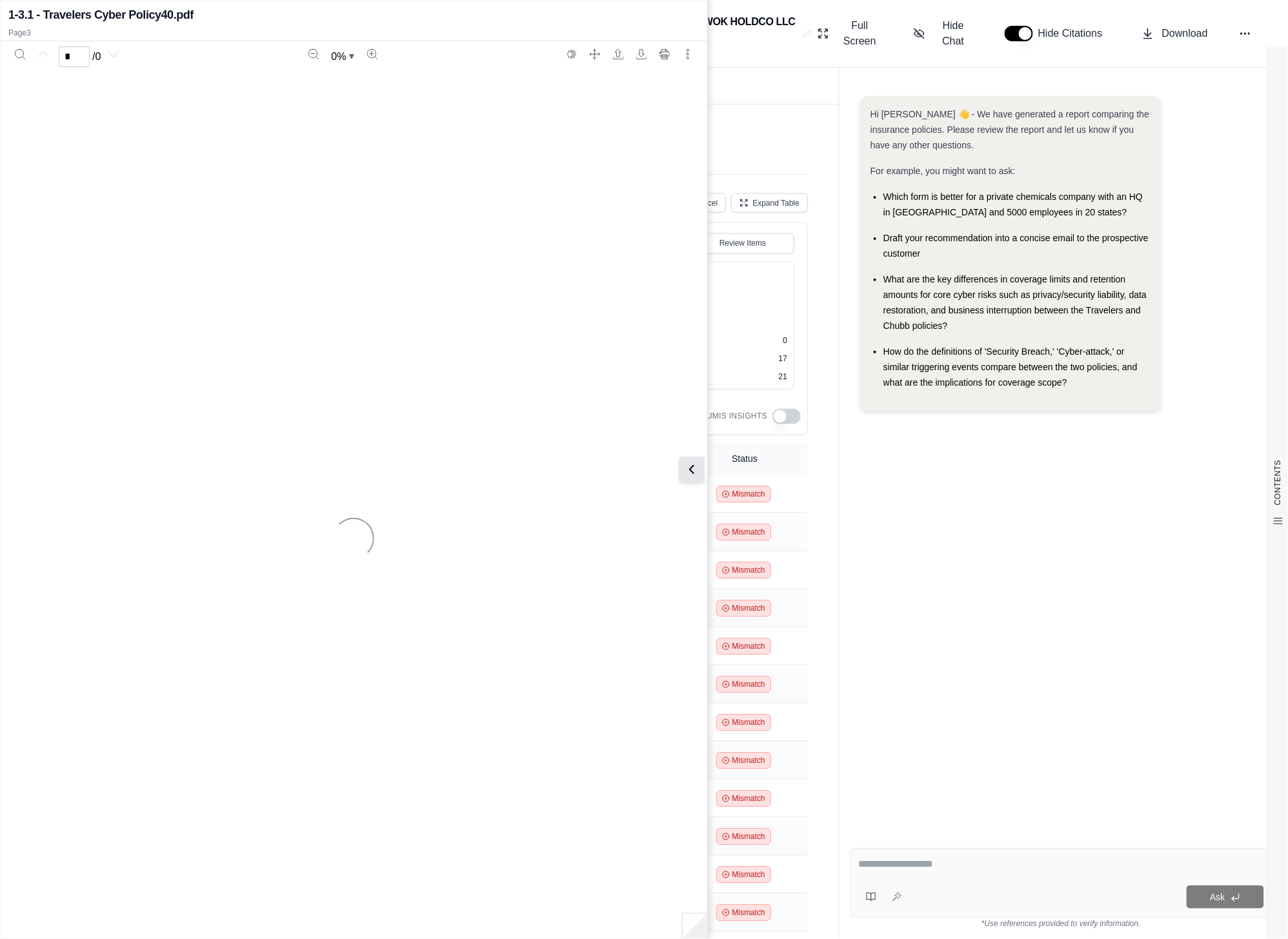
click at [691, 464] on icon at bounding box center [691, 469] width 15 height 15
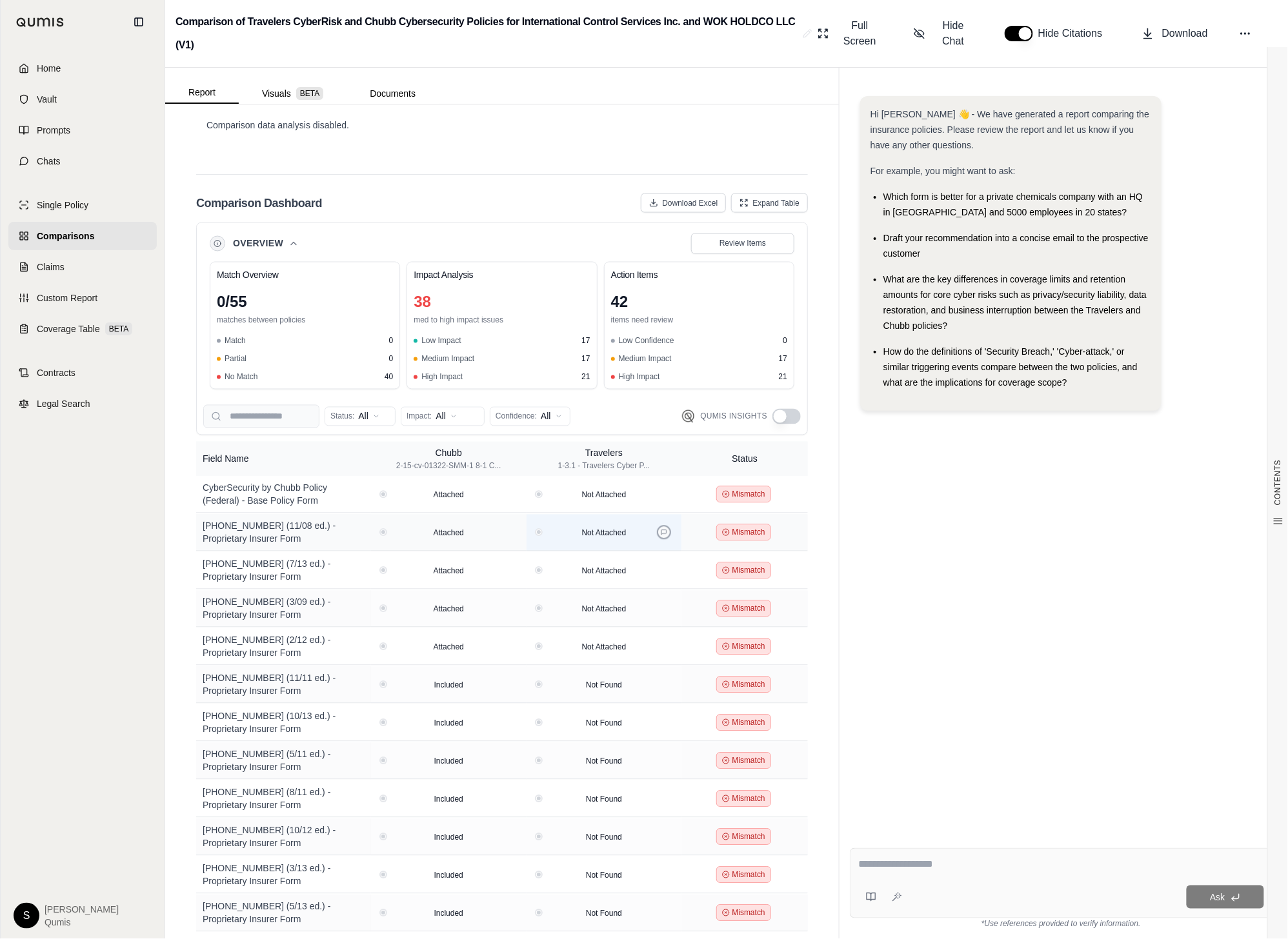
click at [667, 526] on button at bounding box center [664, 533] width 14 height 14
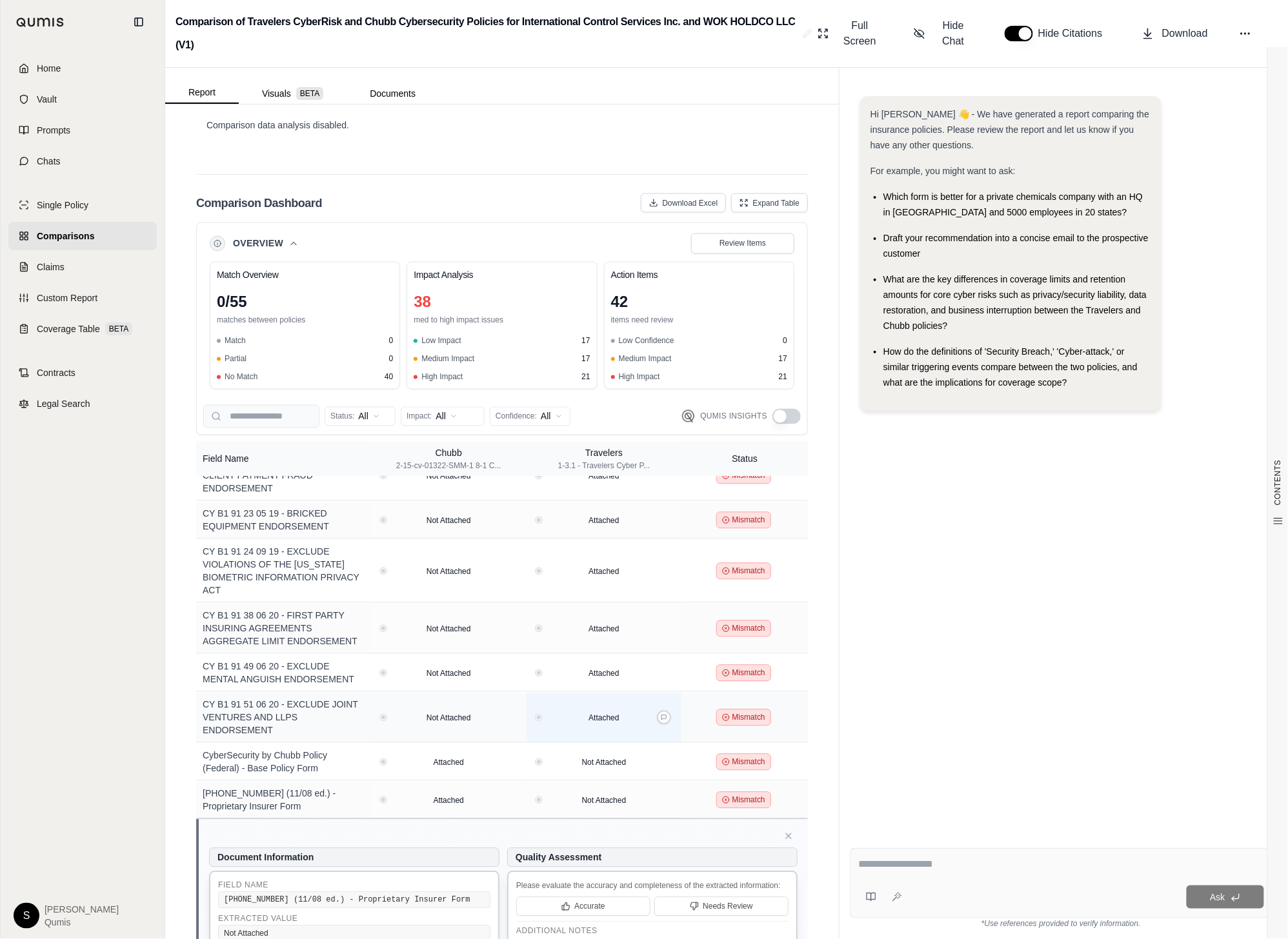
scroll to position [1370, 0]
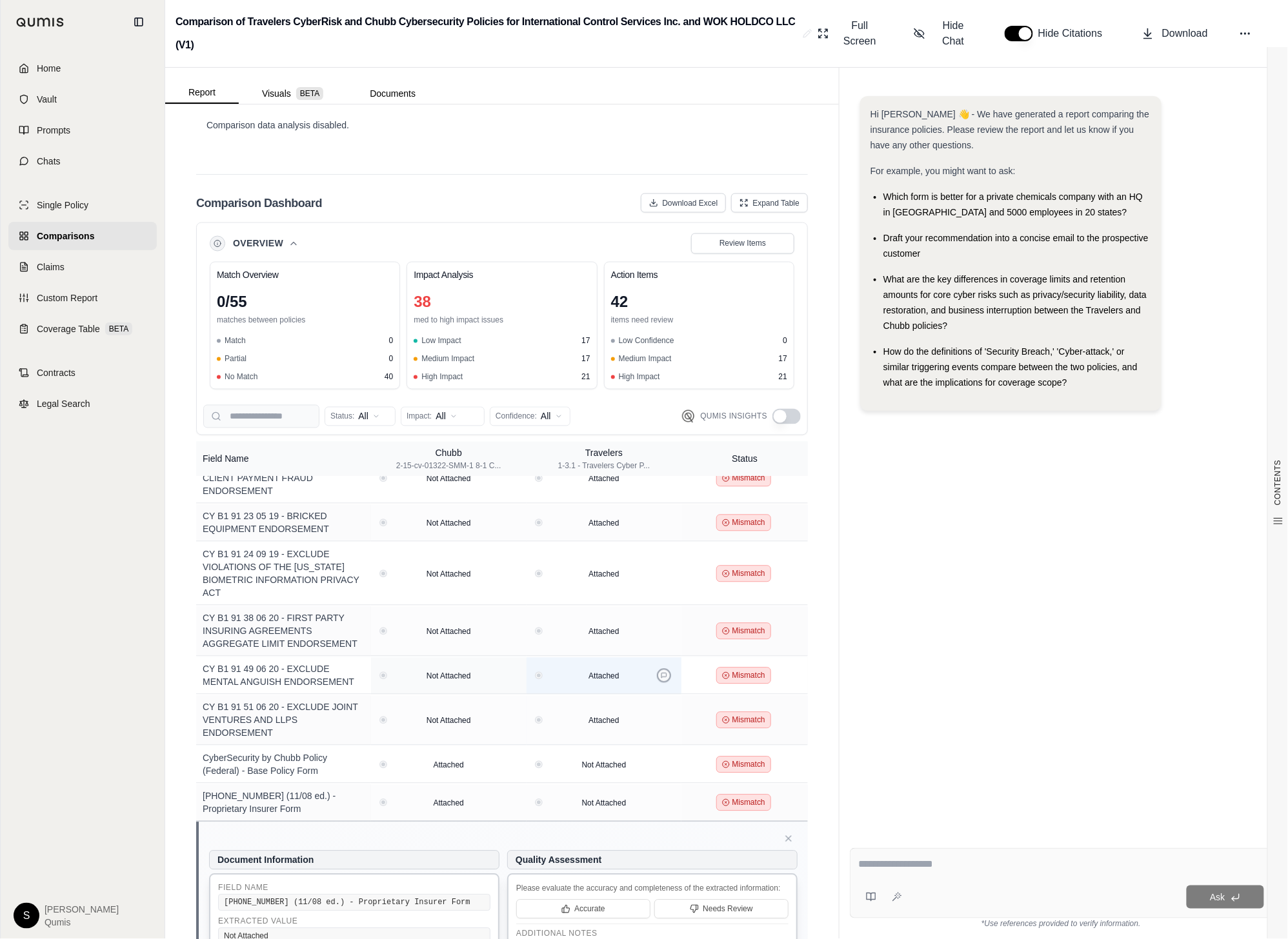
click at [667, 673] on icon at bounding box center [664, 676] width 7 height 7
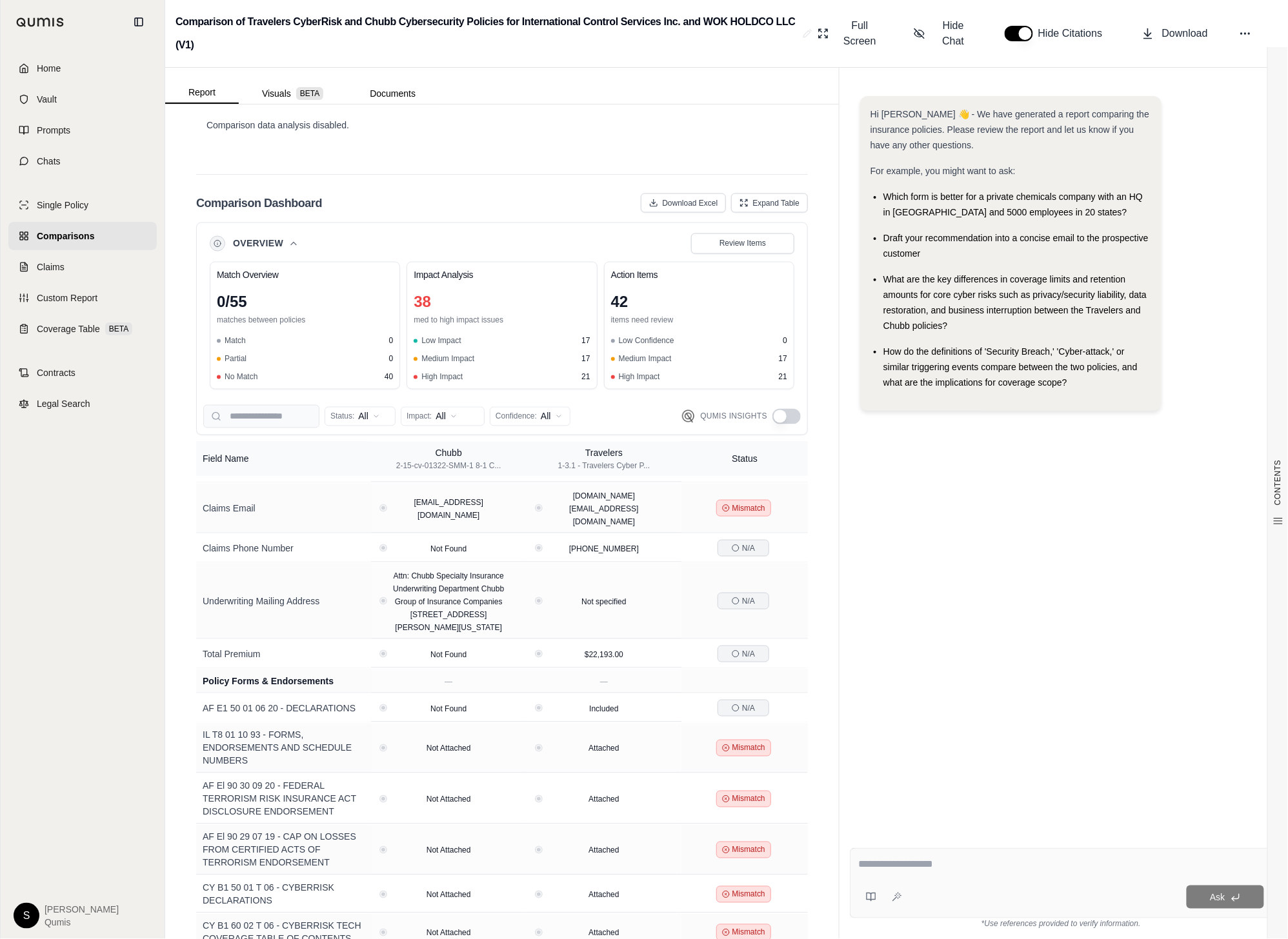
scroll to position [544, 0]
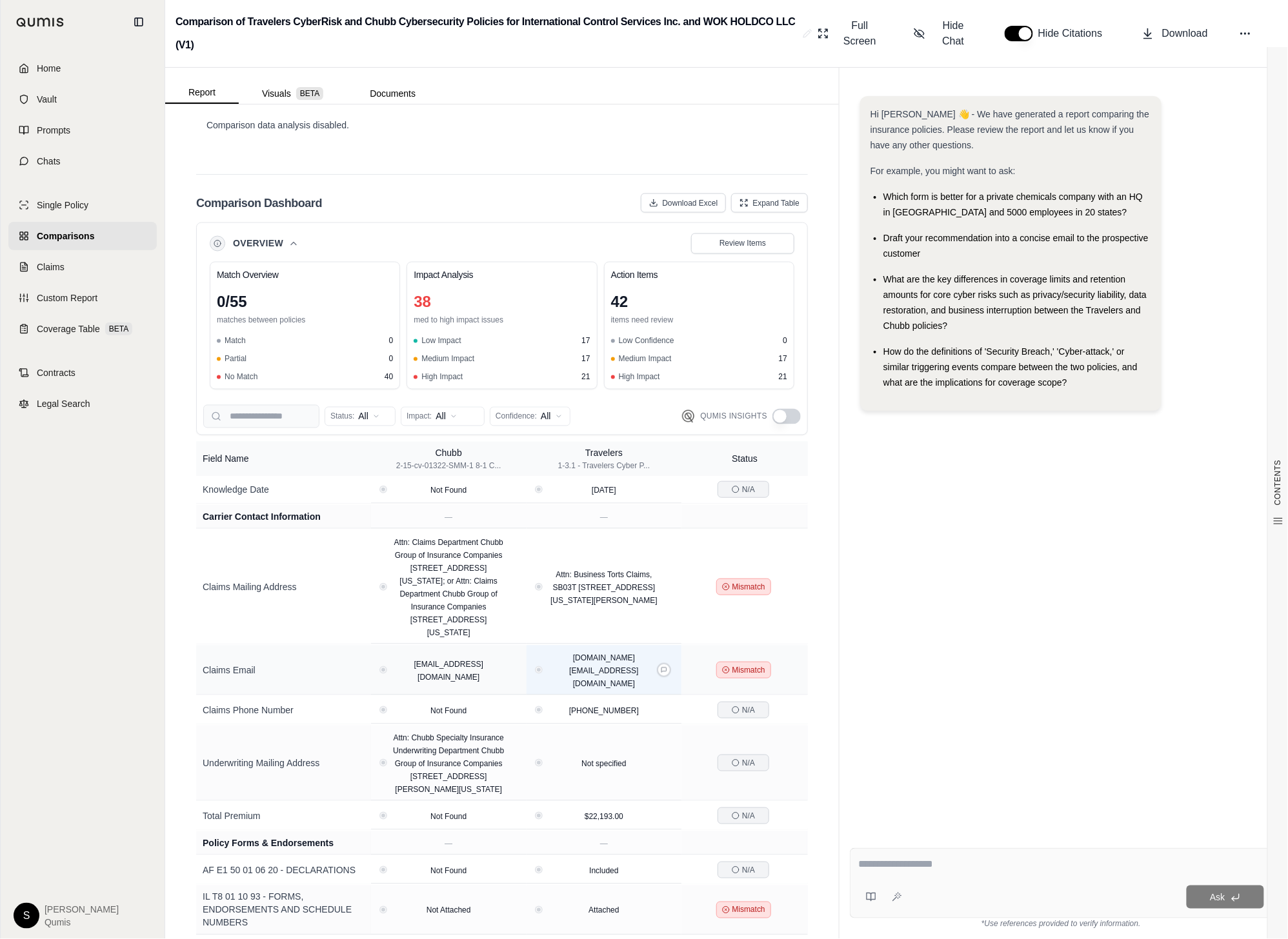
click at [662, 646] on td "[DOMAIN_NAME][EMAIL_ADDRESS][DOMAIN_NAME]" at bounding box center [604, 670] width 156 height 49
click at [512, 667] on icon at bounding box center [510, 670] width 7 height 7
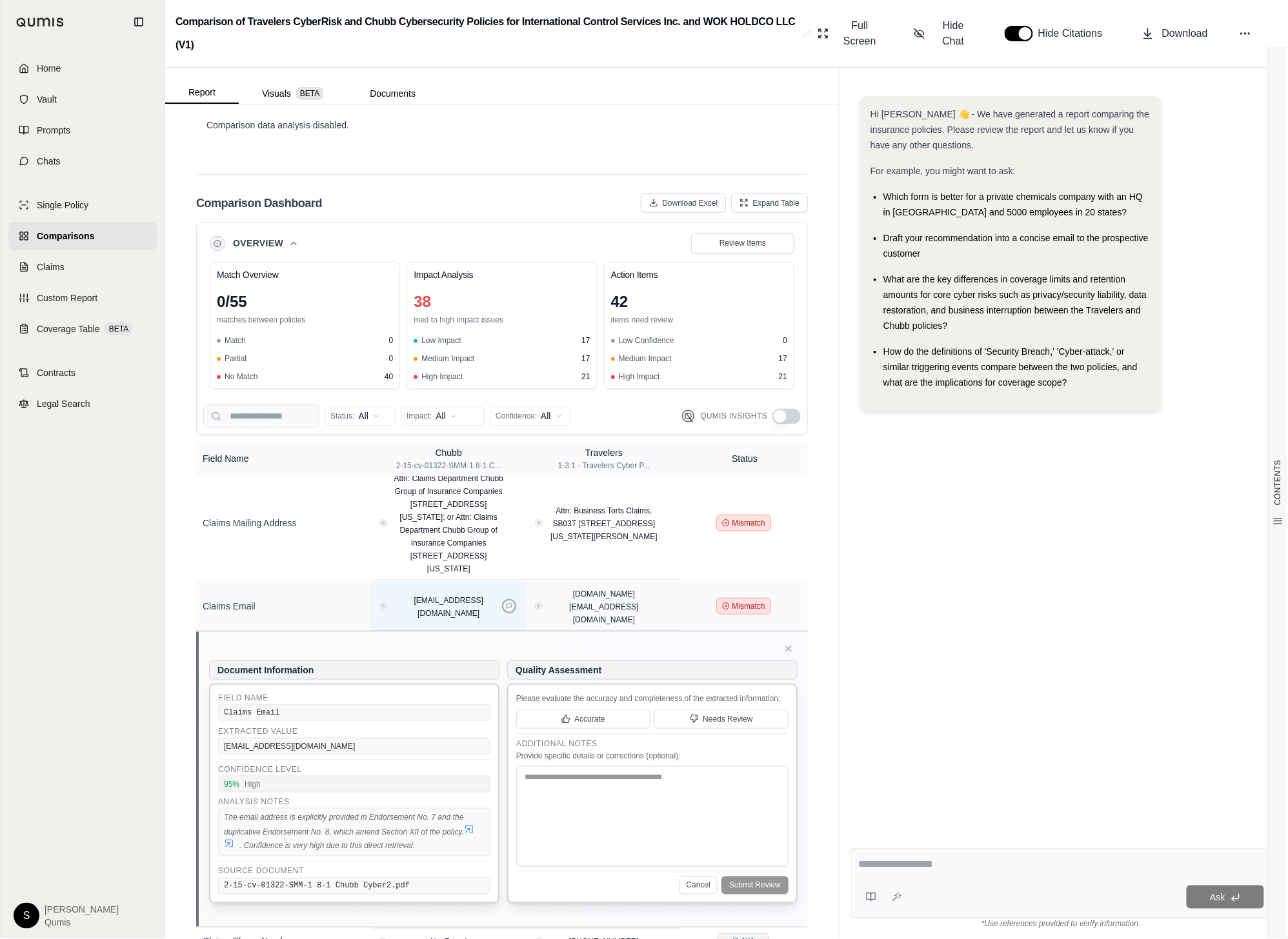
scroll to position [663, 0]
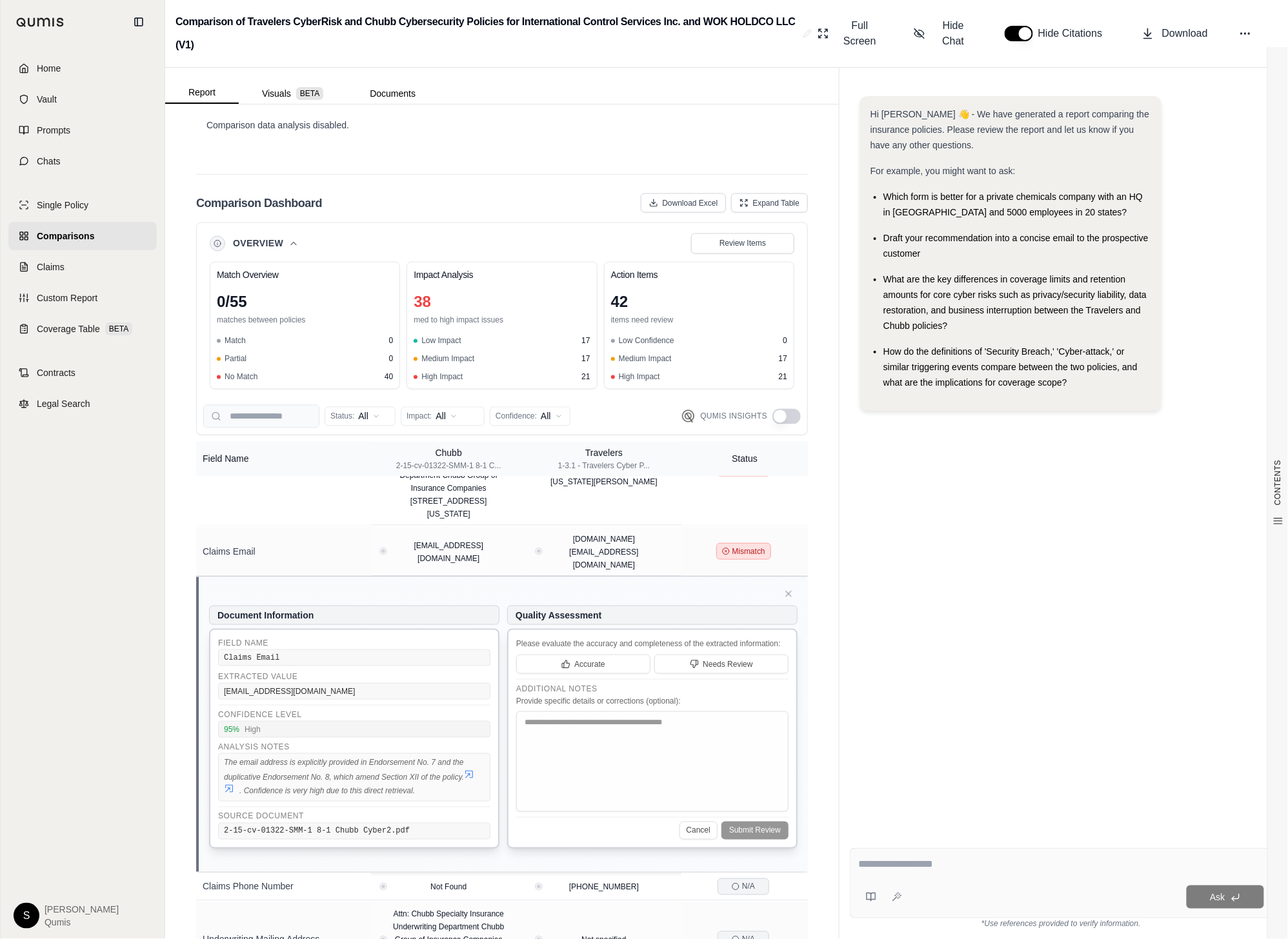
click at [299, 234] on div "Overview Review Items" at bounding box center [502, 244] width 585 height 21
click at [296, 239] on icon at bounding box center [293, 244] width 10 height 10
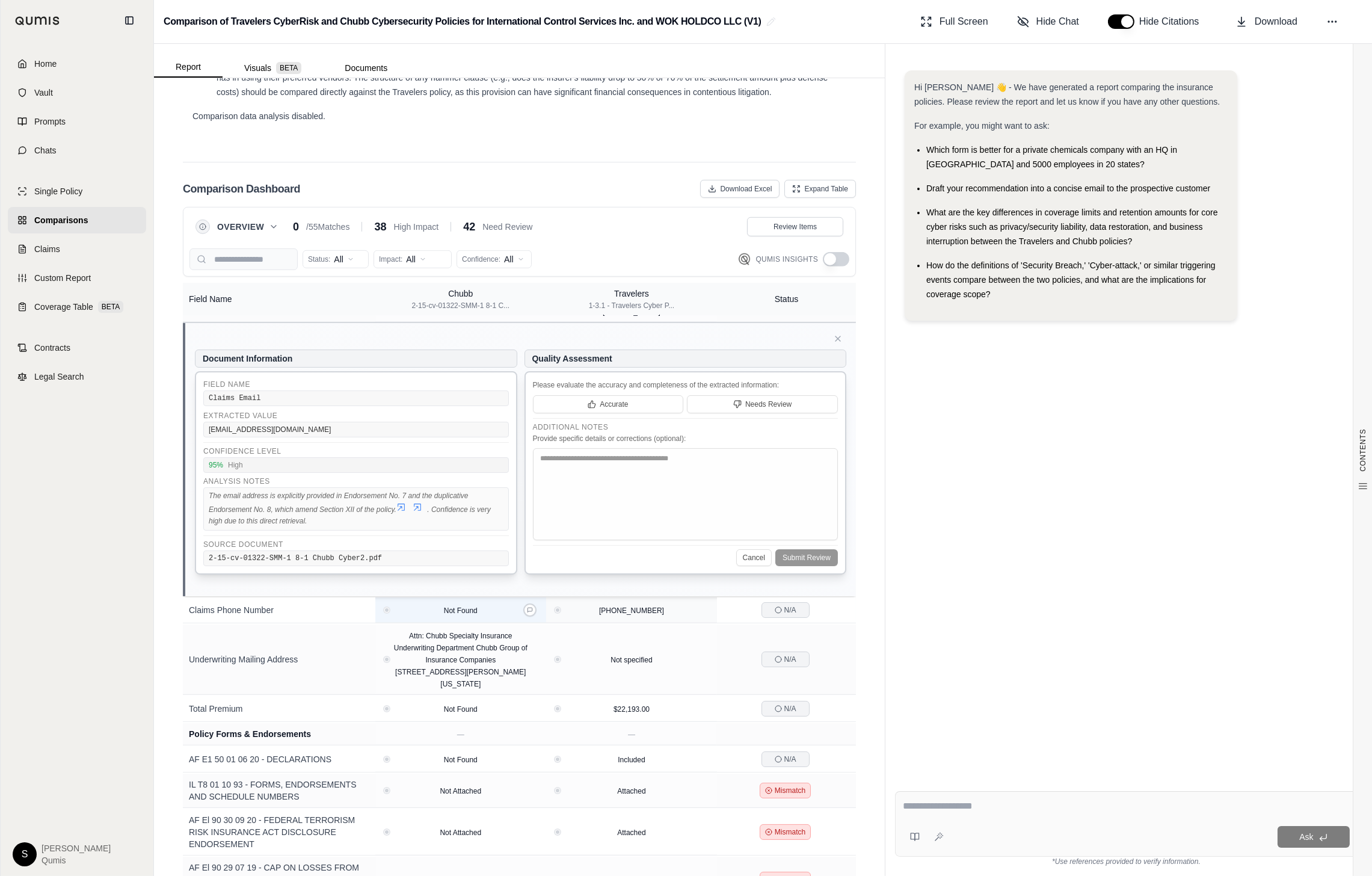
scroll to position [809, 0]
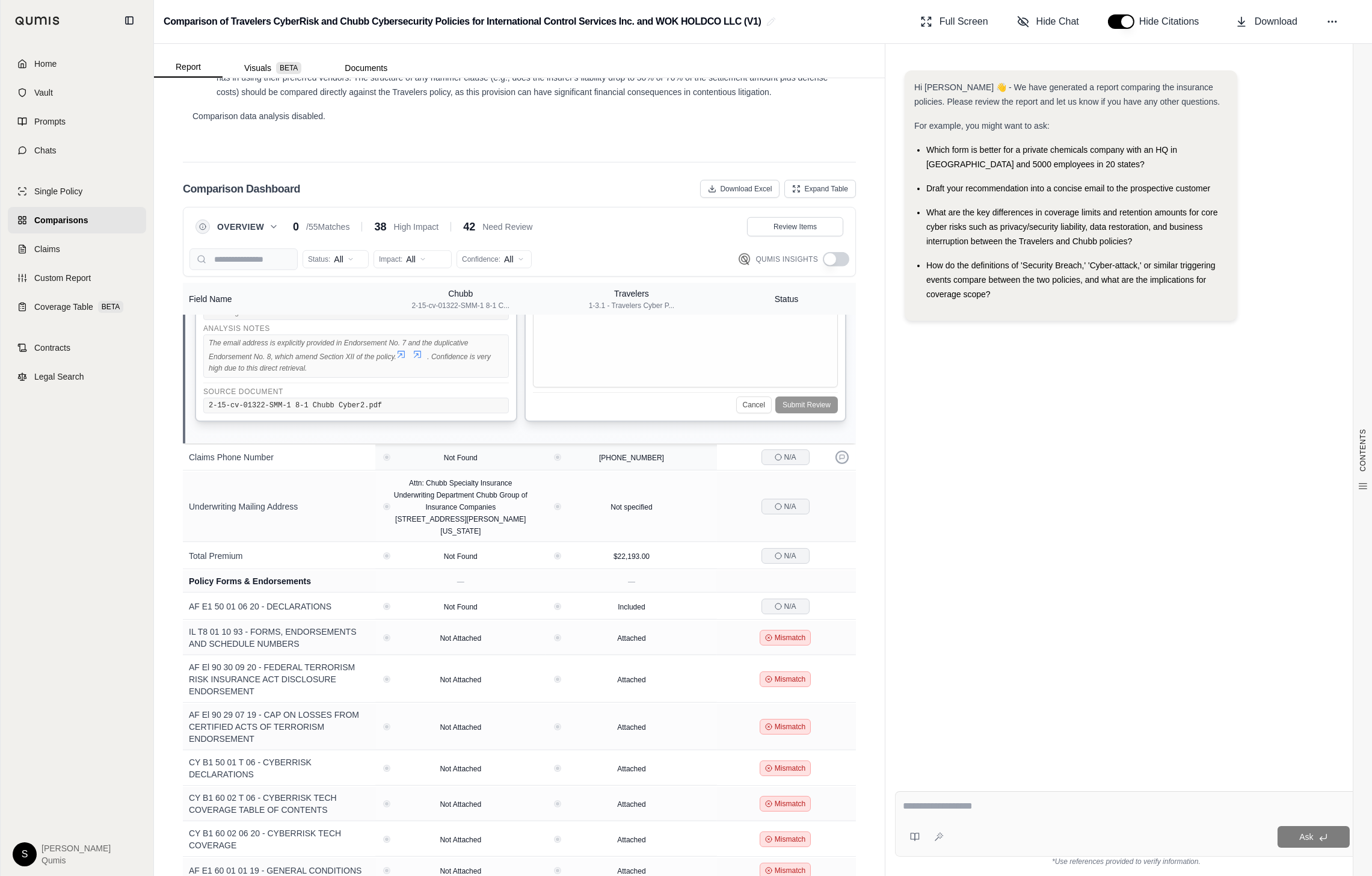
click at [844, 451] on button at bounding box center [842, 457] width 13 height 13
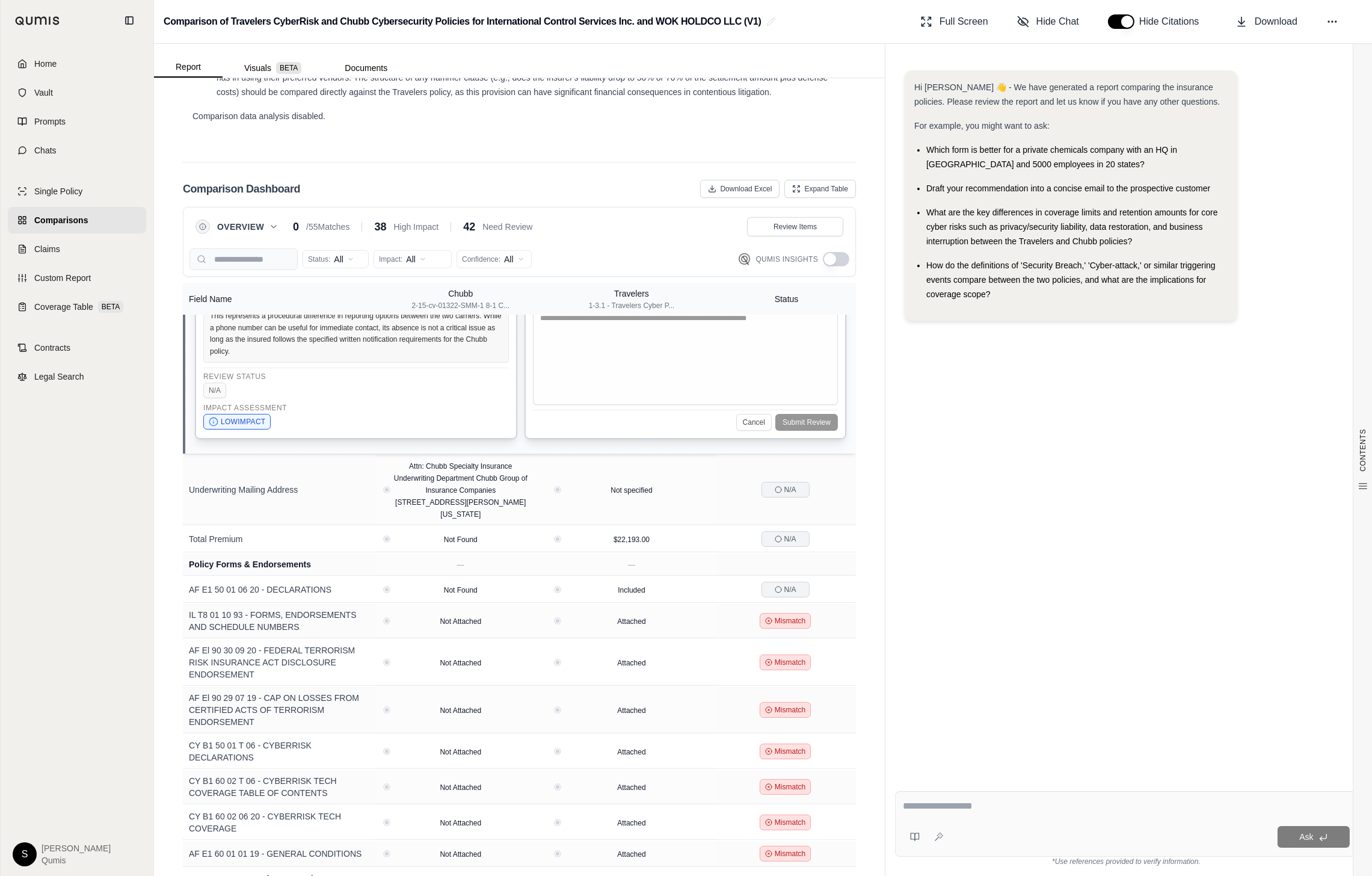
scroll to position [849, 0]
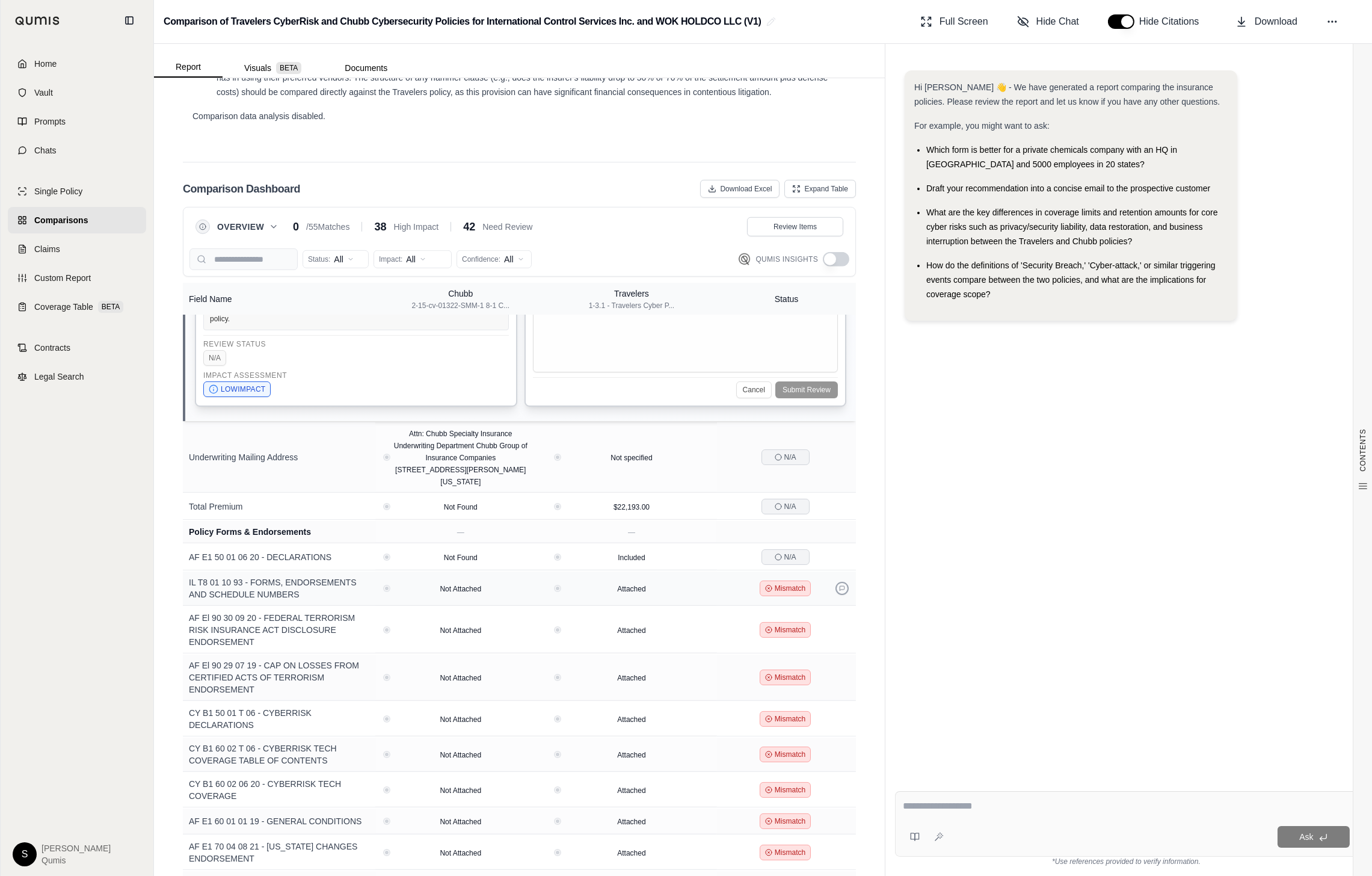
click at [836, 582] on button at bounding box center [842, 588] width 13 height 13
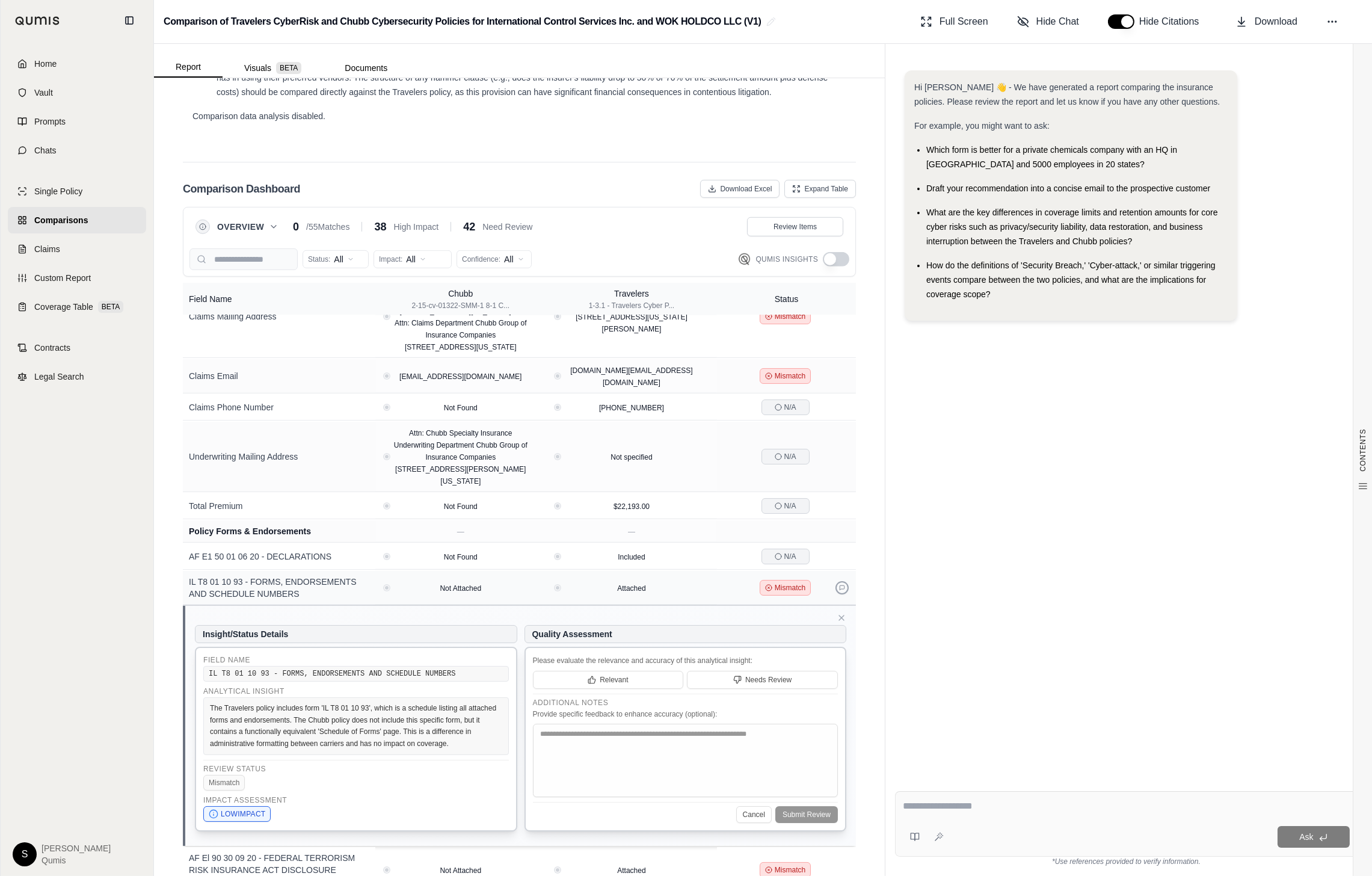
scroll to position [0, 0]
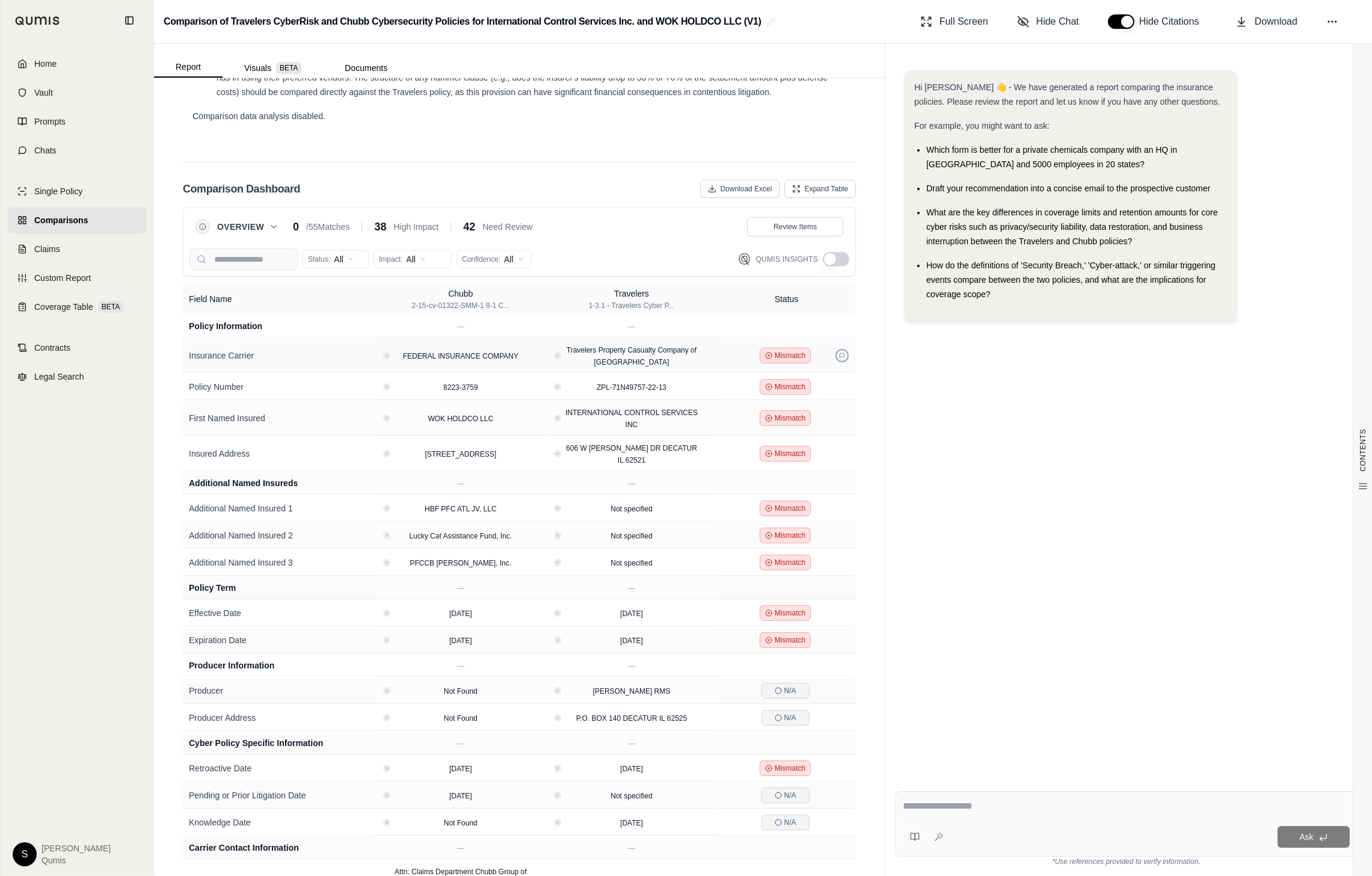
click at [842, 352] on icon at bounding box center [842, 356] width 6 height 6
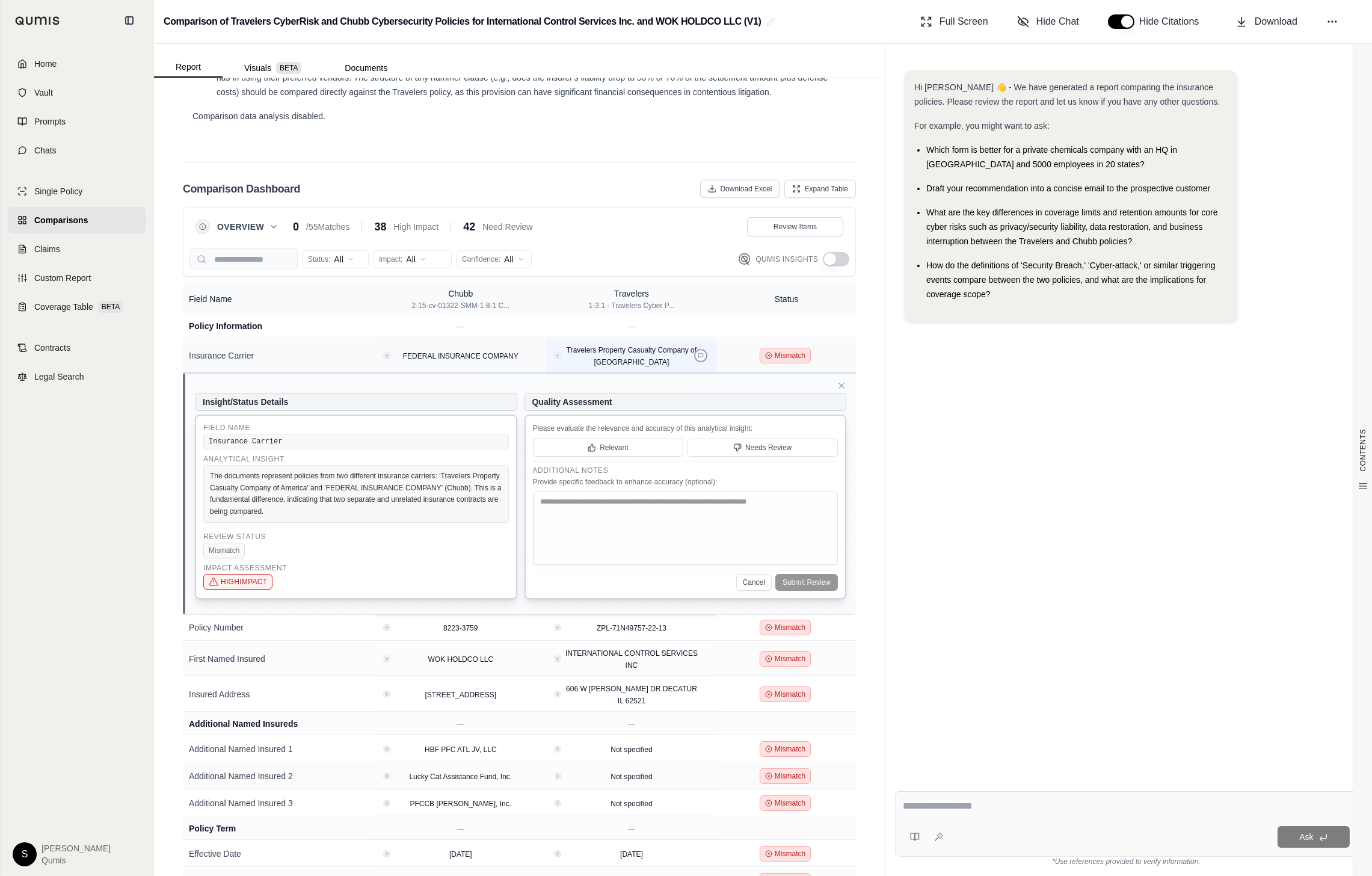
click at [697, 349] on button at bounding box center [701, 356] width 13 height 13
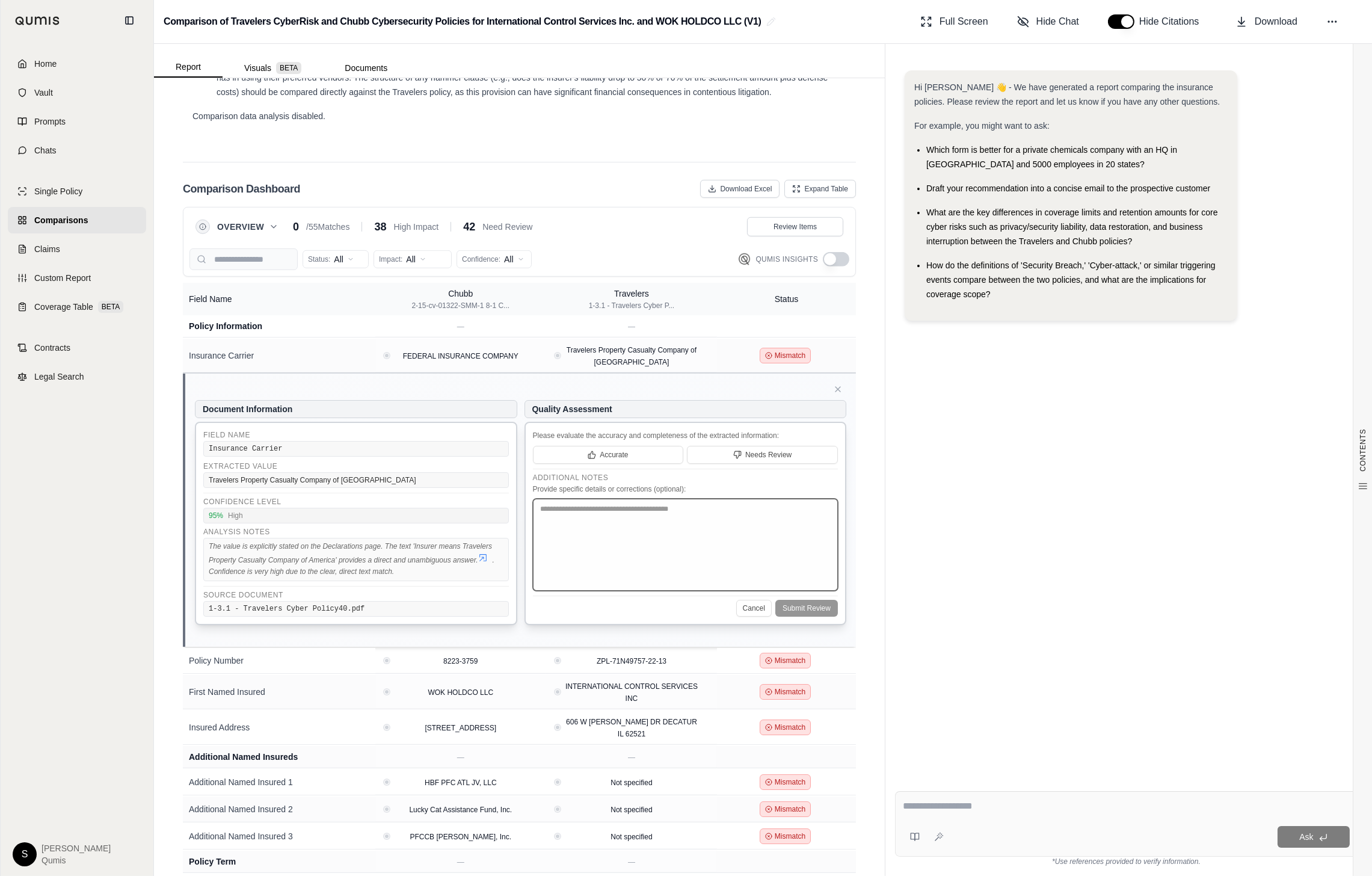
click at [616, 567] on textarea at bounding box center [685, 545] width 305 height 92
click at [486, 545] on div "The value is explicitly stated on the Declarations page. The text 'Insurer mean…" at bounding box center [356, 559] width 305 height 43
click at [484, 553] on icon at bounding box center [483, 558] width 9 height 9
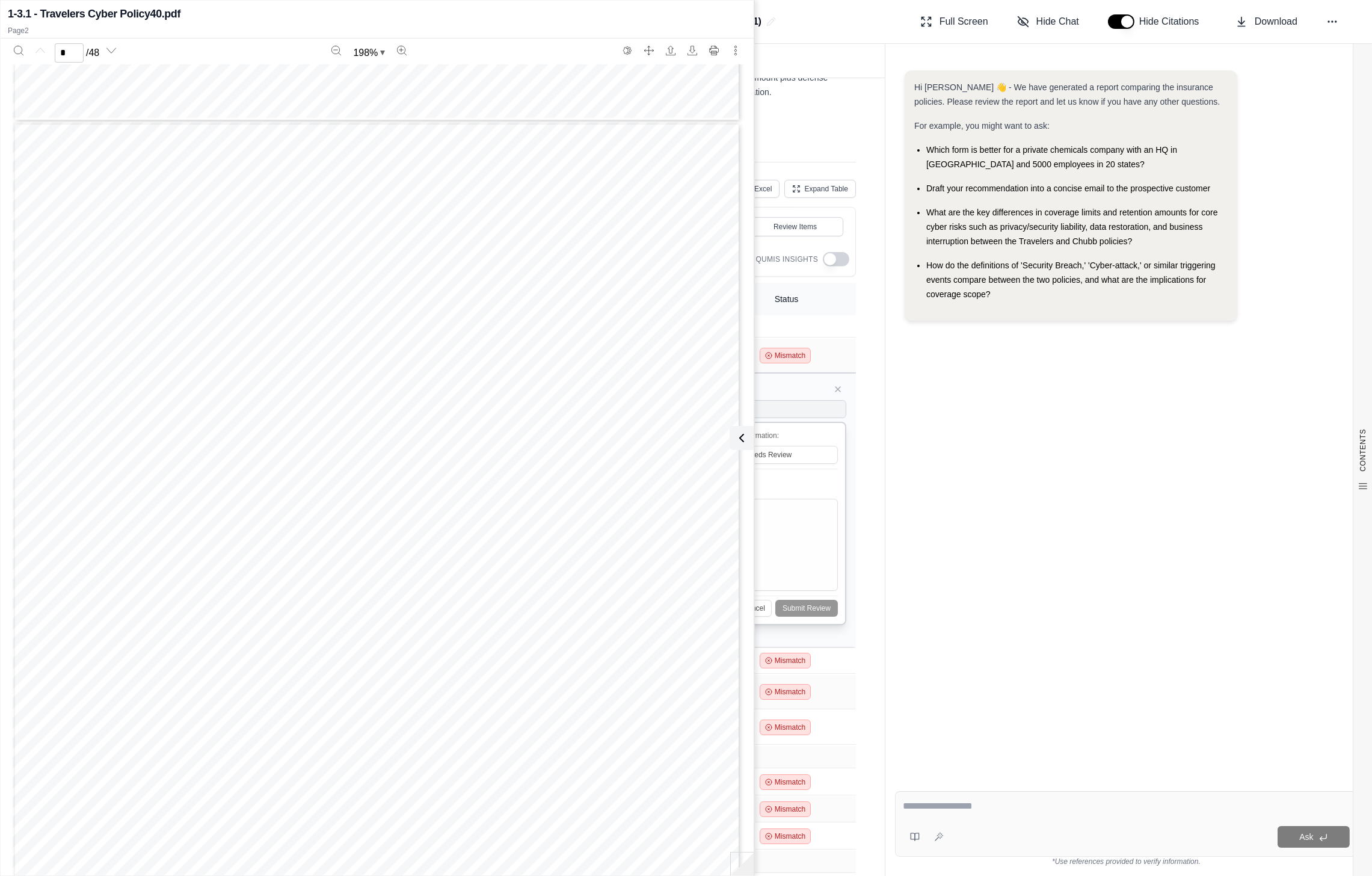
scroll to position [942, 0]
type input "*"
click at [745, 445] on icon at bounding box center [739, 438] width 14 height 14
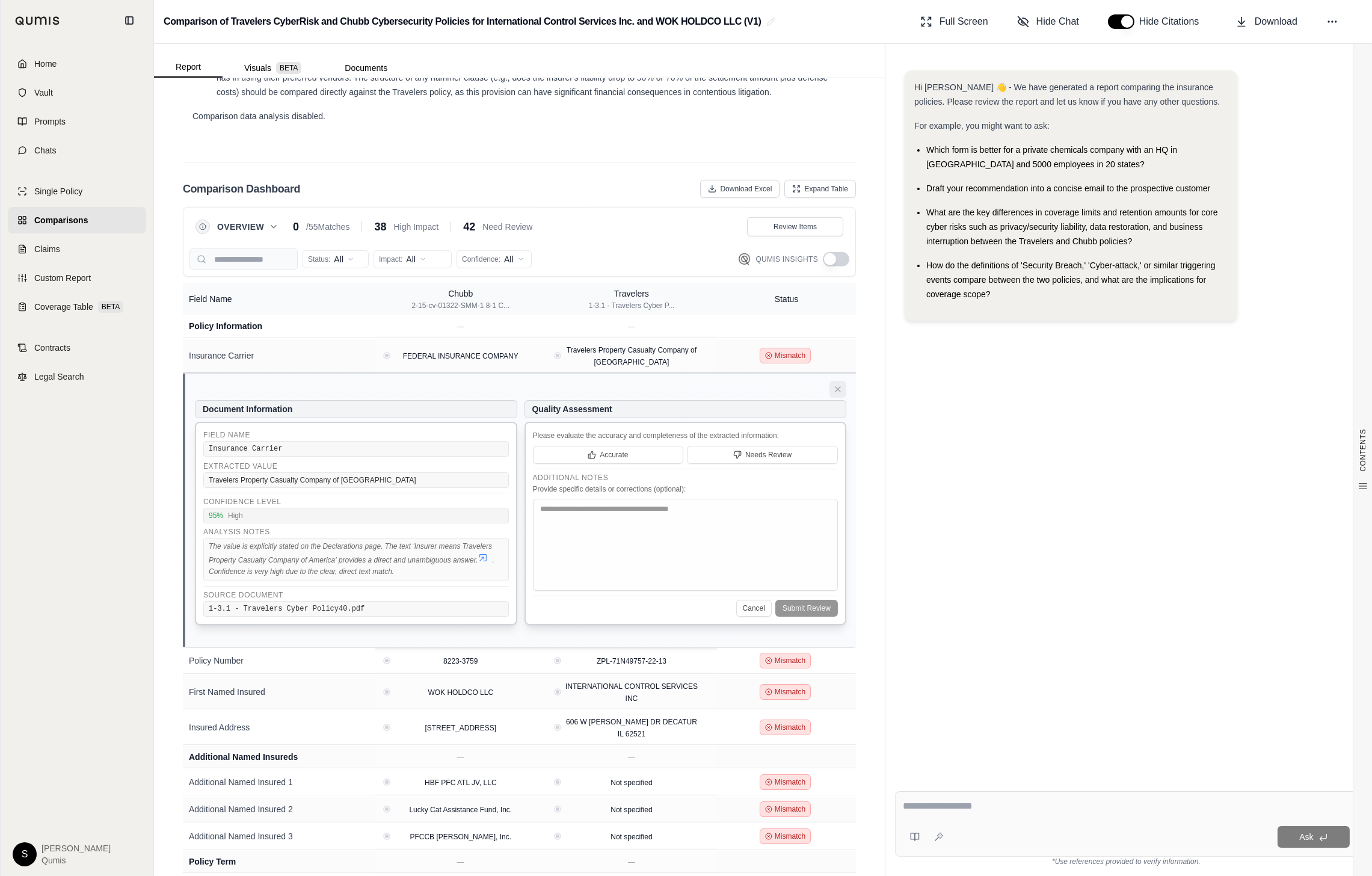
click at [845, 381] on button at bounding box center [838, 389] width 17 height 17
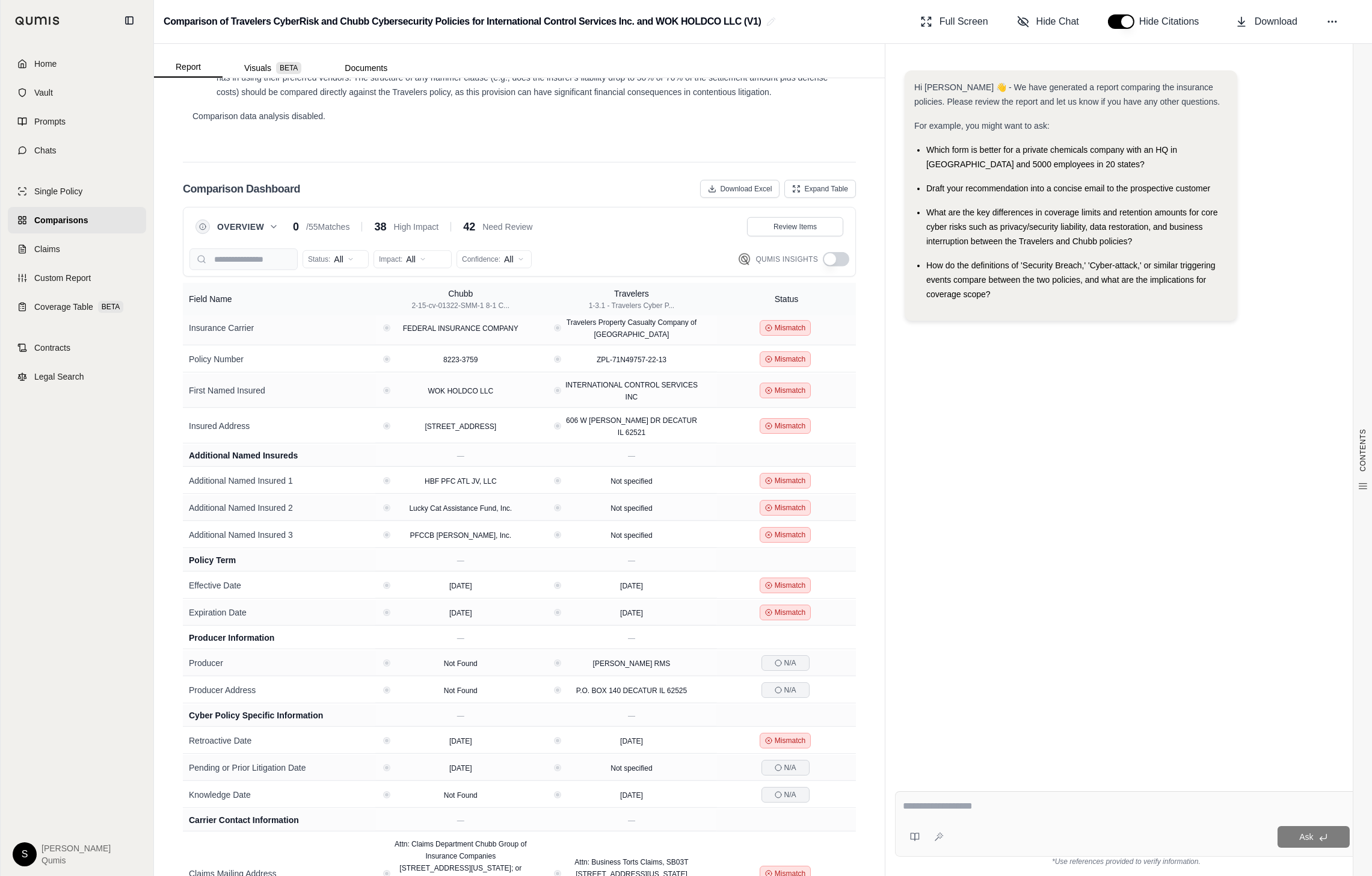
scroll to position [0, 0]
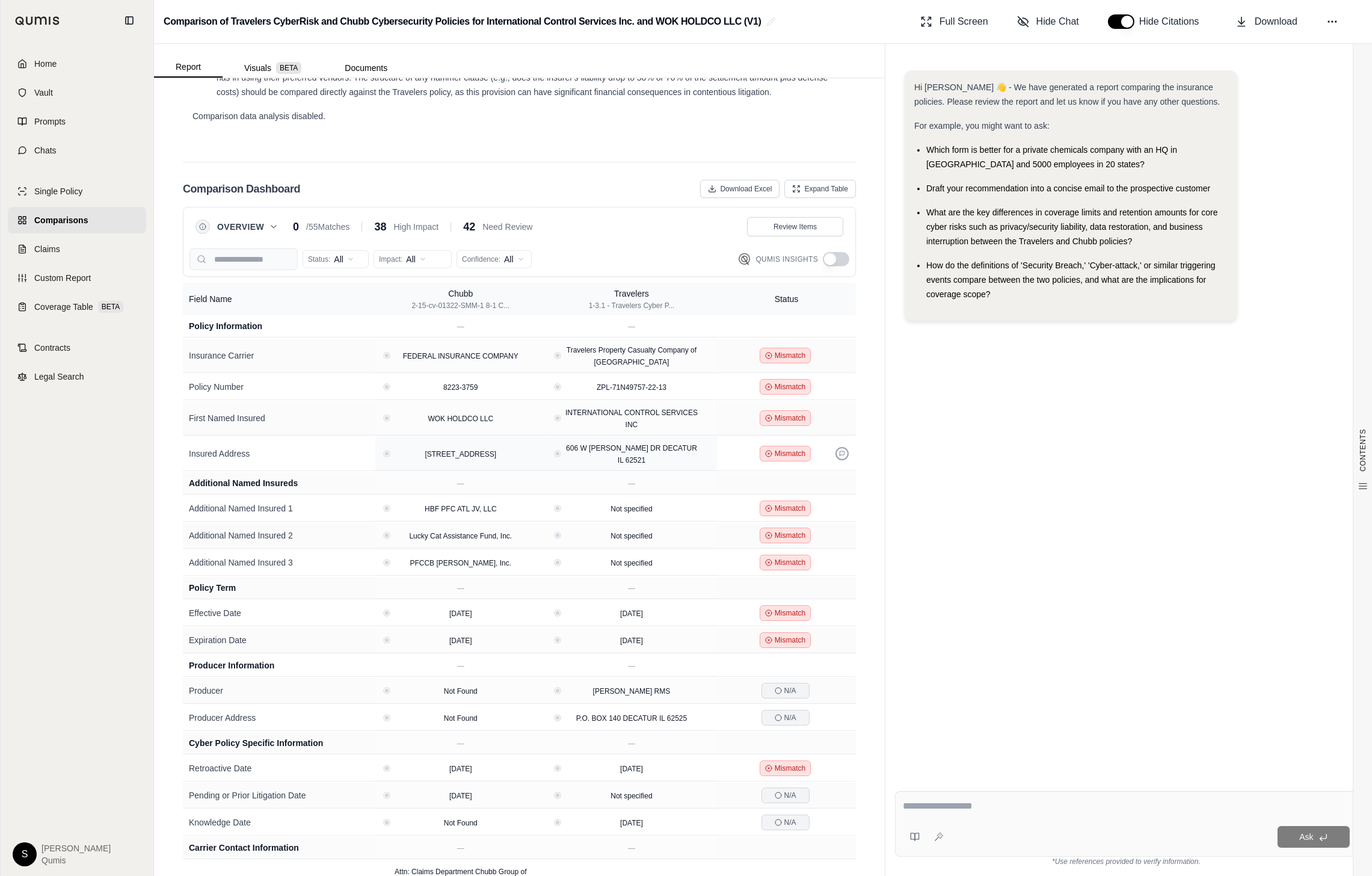
click at [841, 447] on button at bounding box center [842, 453] width 13 height 13
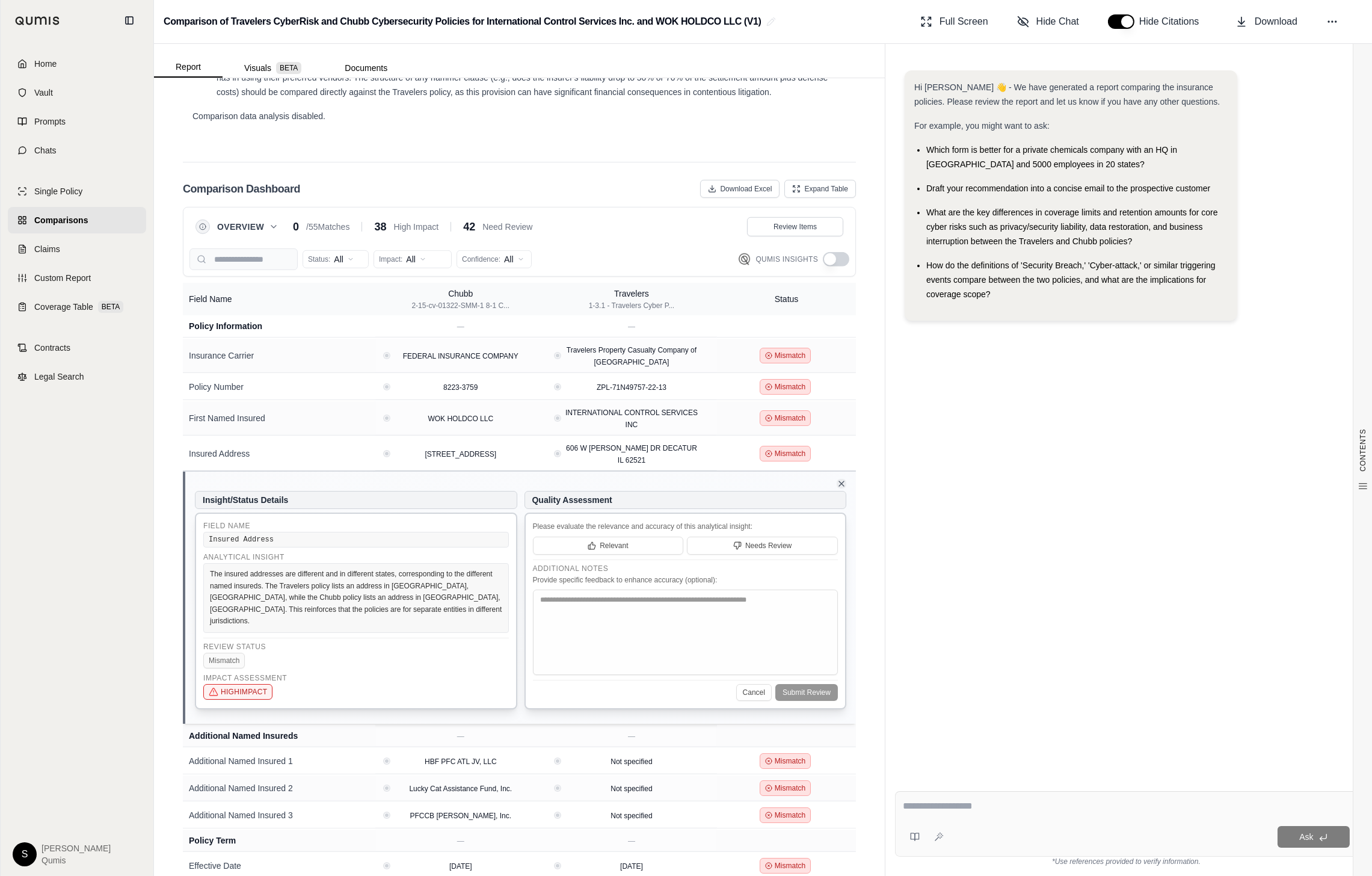
click at [845, 479] on icon at bounding box center [841, 484] width 9 height 9
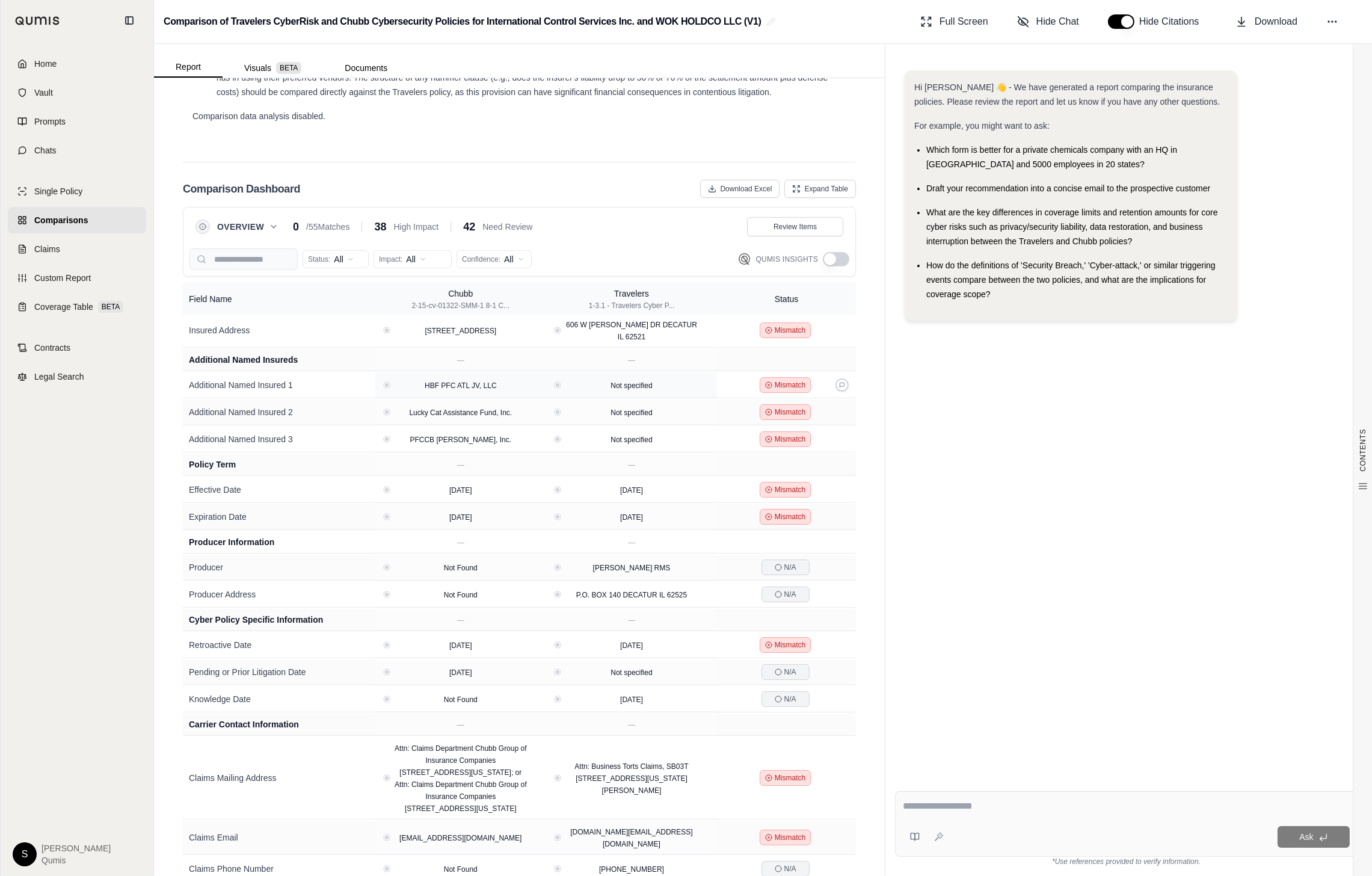
scroll to position [146, 0]
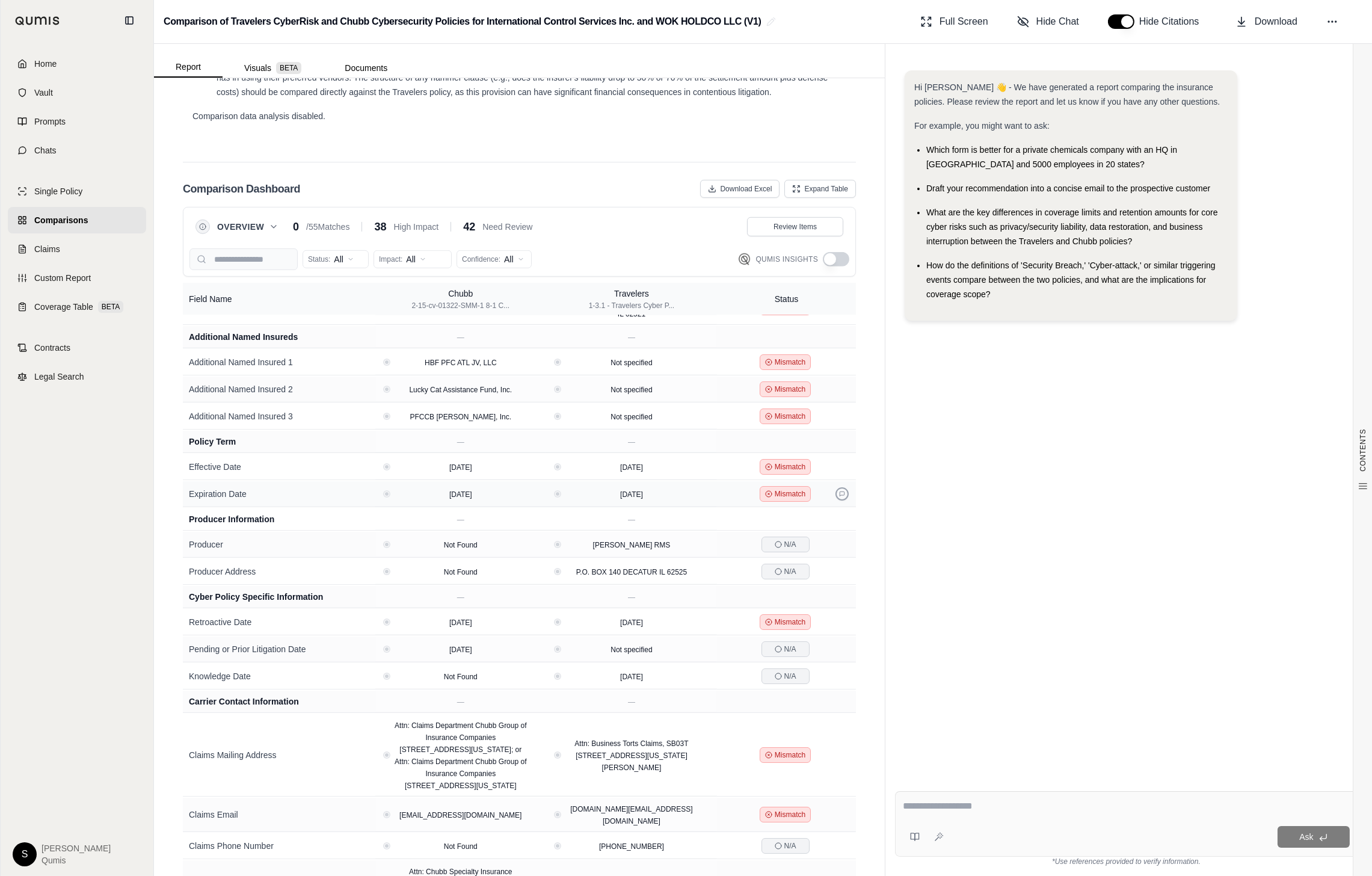
click at [843, 488] on button at bounding box center [842, 494] width 13 height 13
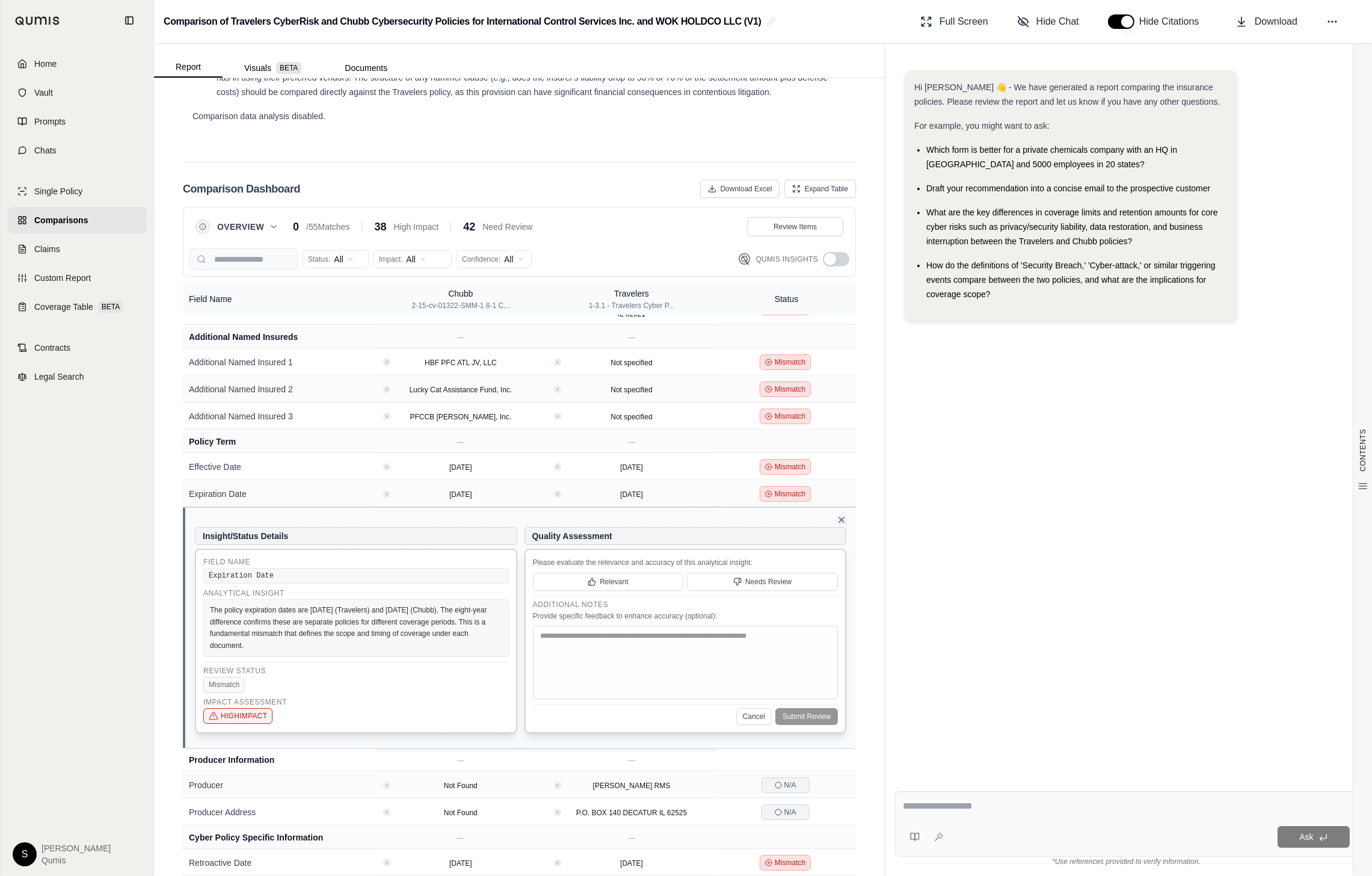
click at [838, 515] on icon at bounding box center [841, 520] width 9 height 9
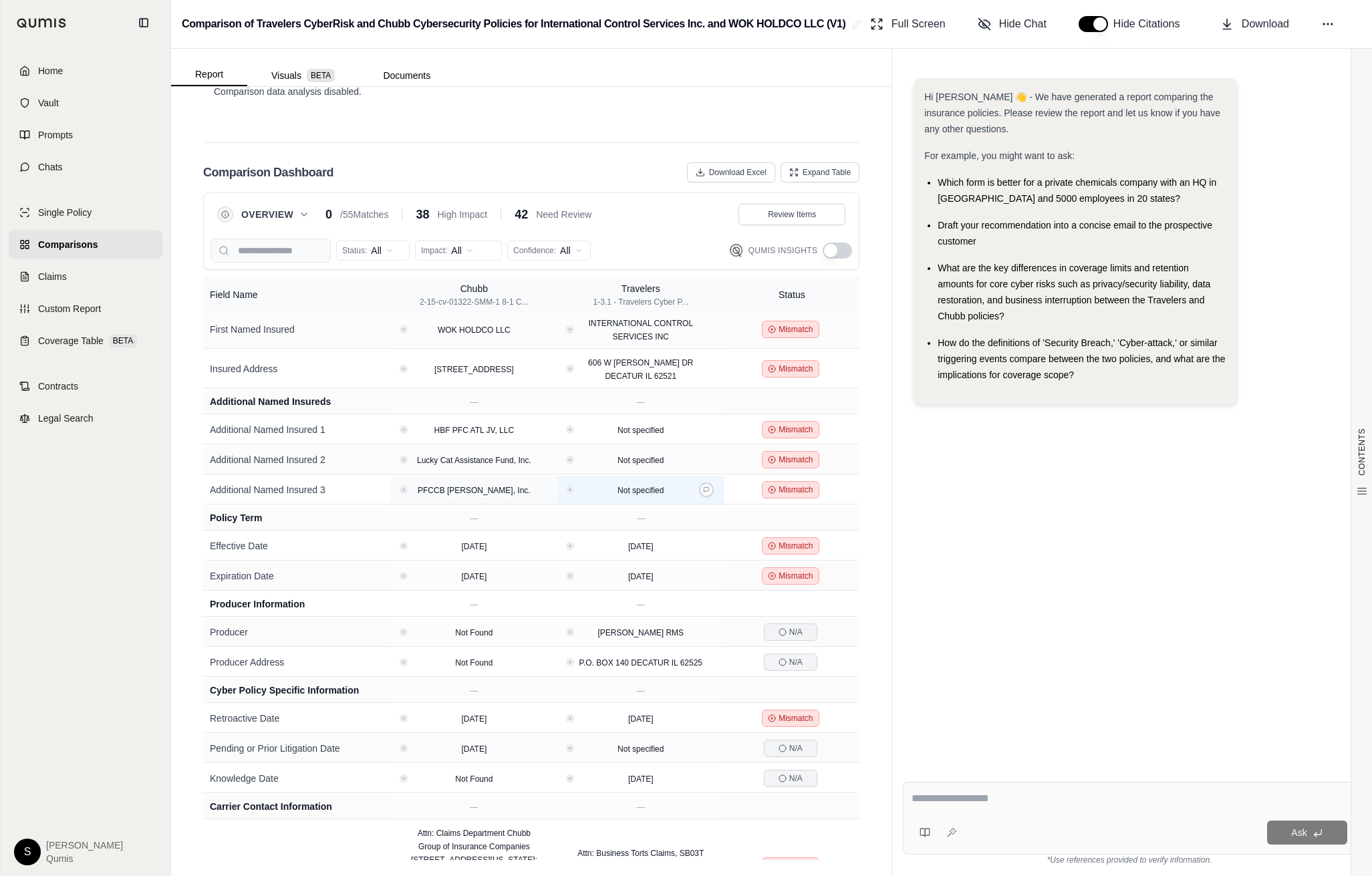
scroll to position [0, 0]
